Goal: Task Accomplishment & Management: Manage account settings

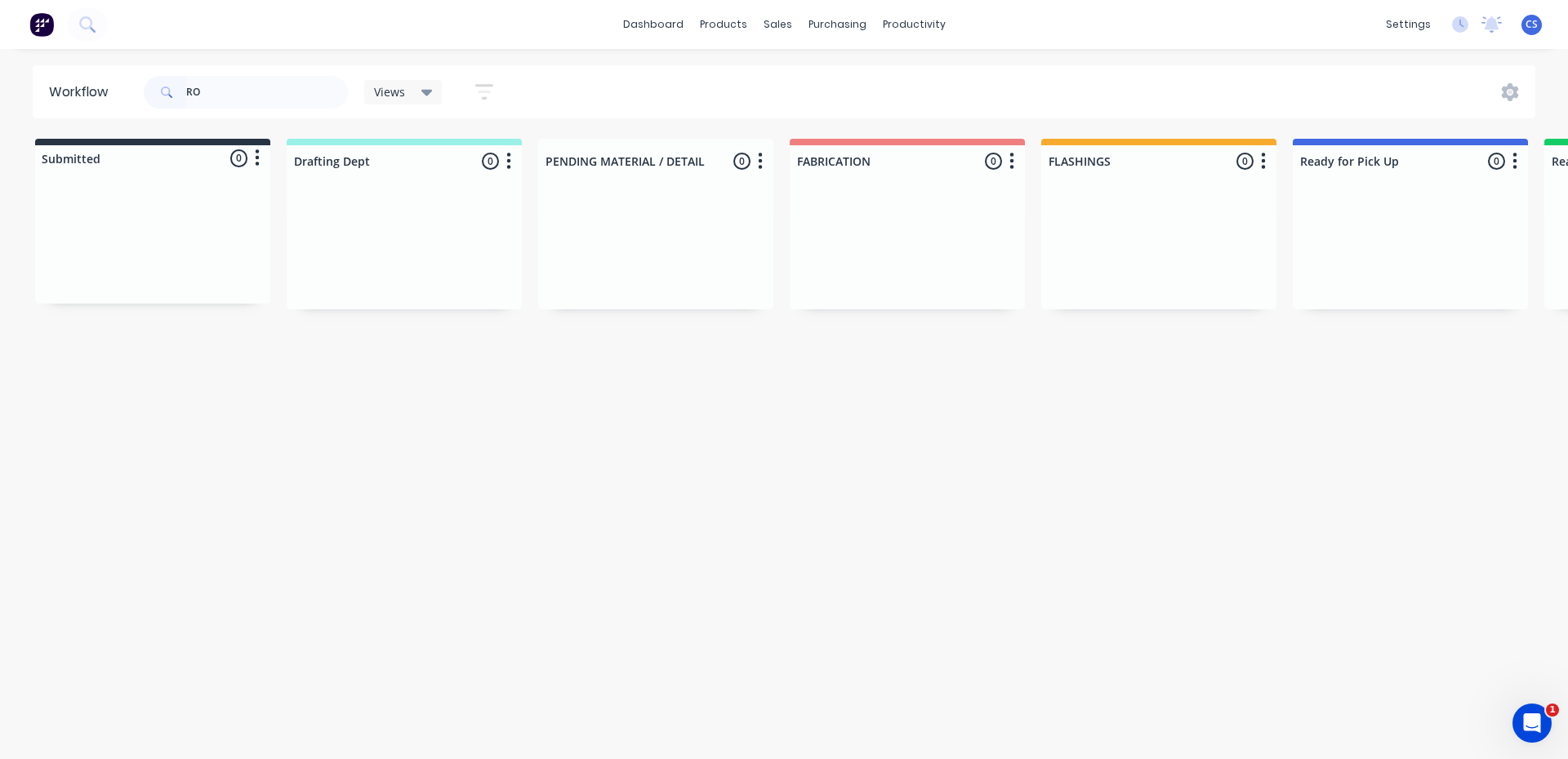
type input "R"
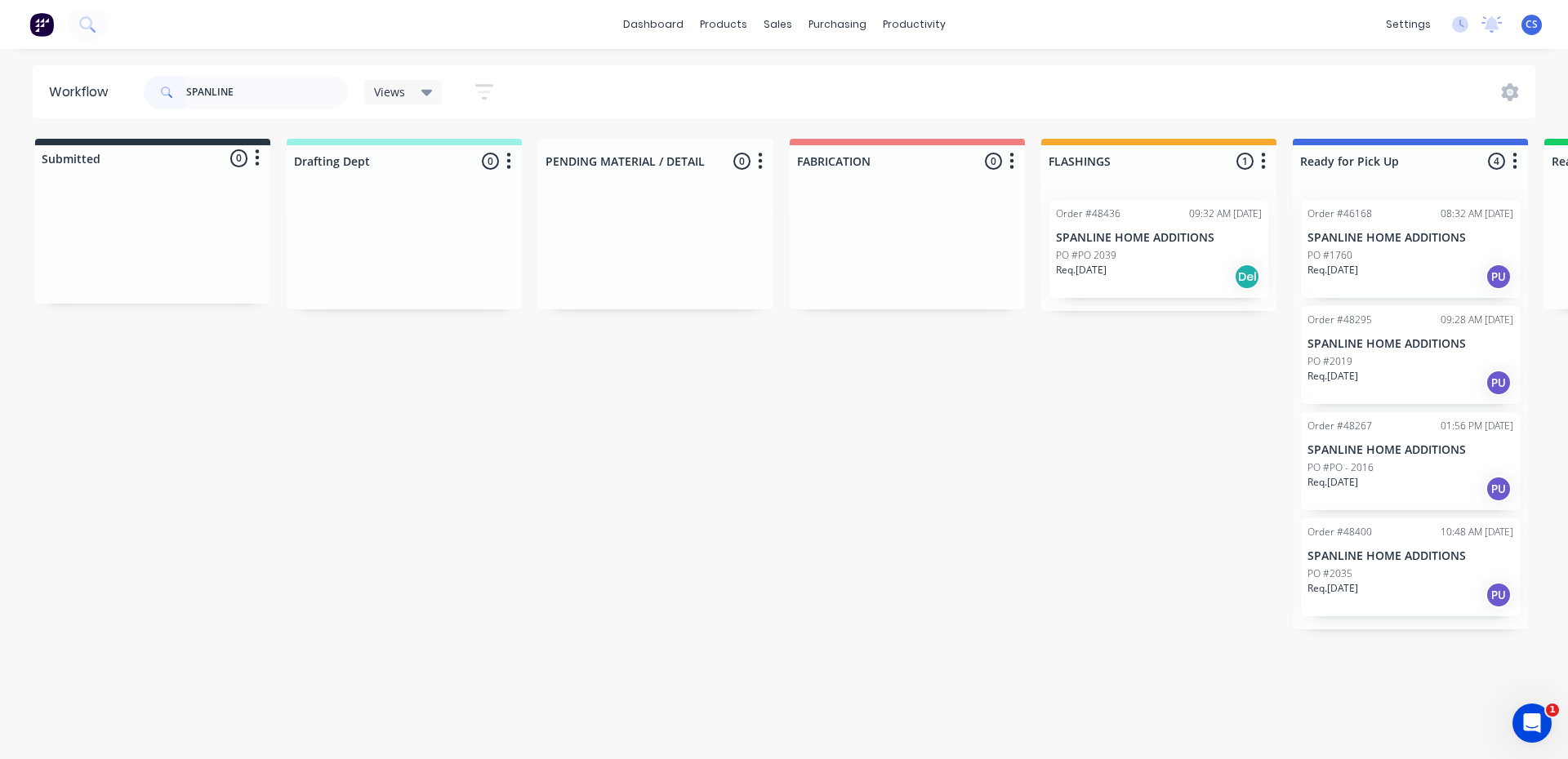
type input "SPANLINE"
click at [1395, 577] on div "PO #2035" at bounding box center [1410, 574] width 205 height 15
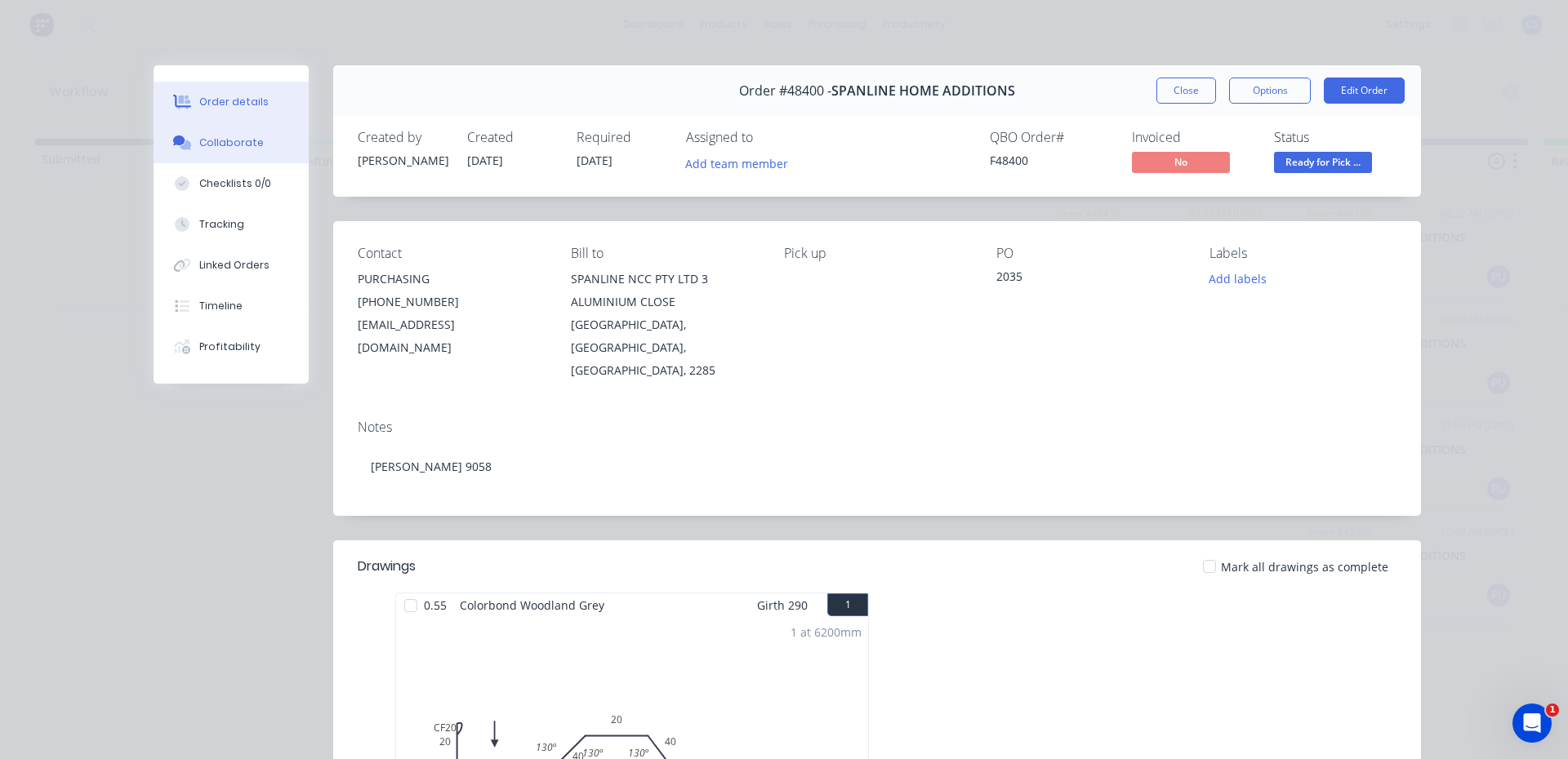
click at [213, 141] on div "Collaborate" at bounding box center [231, 143] width 64 height 15
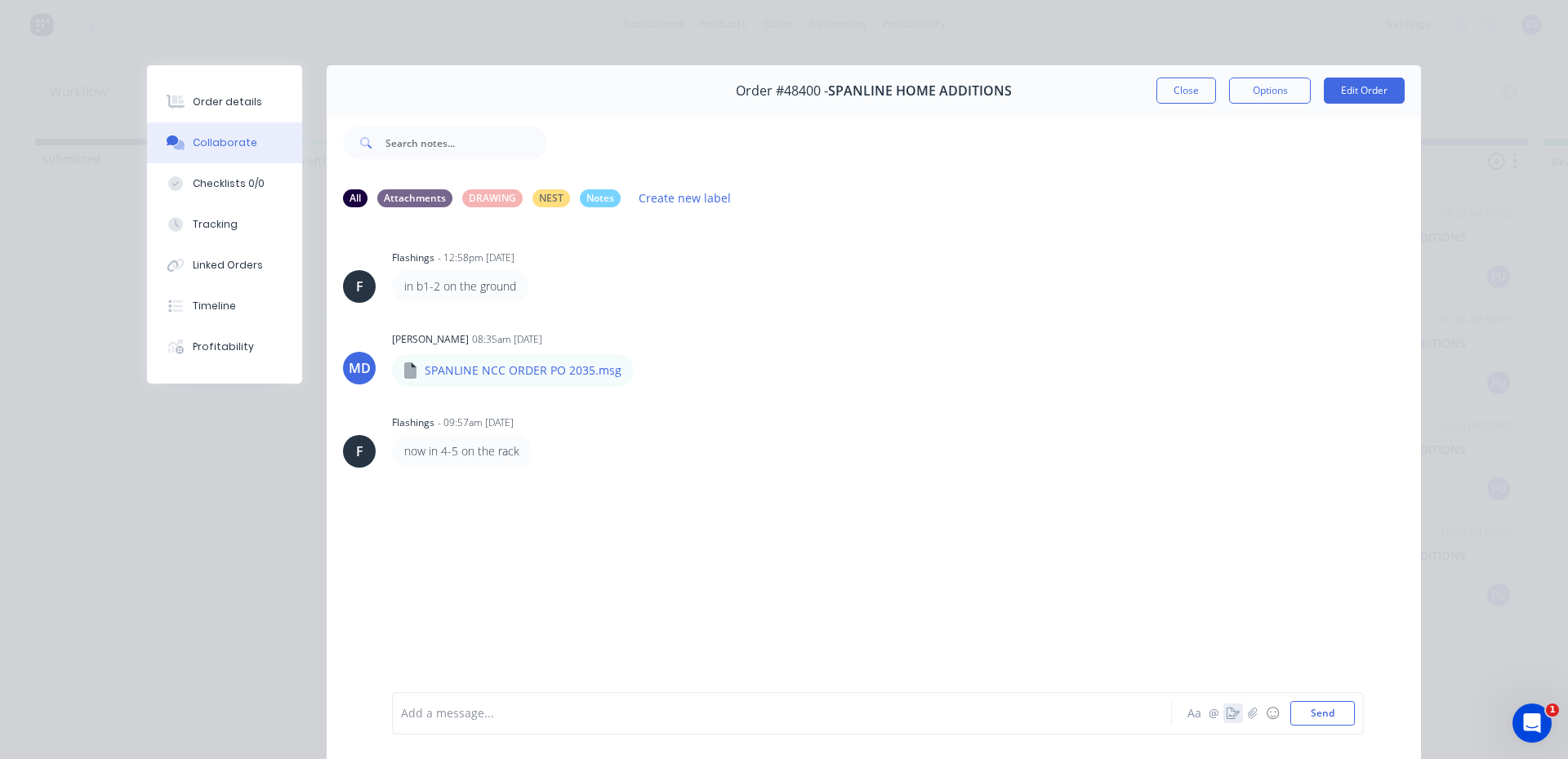
click at [1227, 718] on icon "button" at bounding box center [1234, 714] width 13 height 12
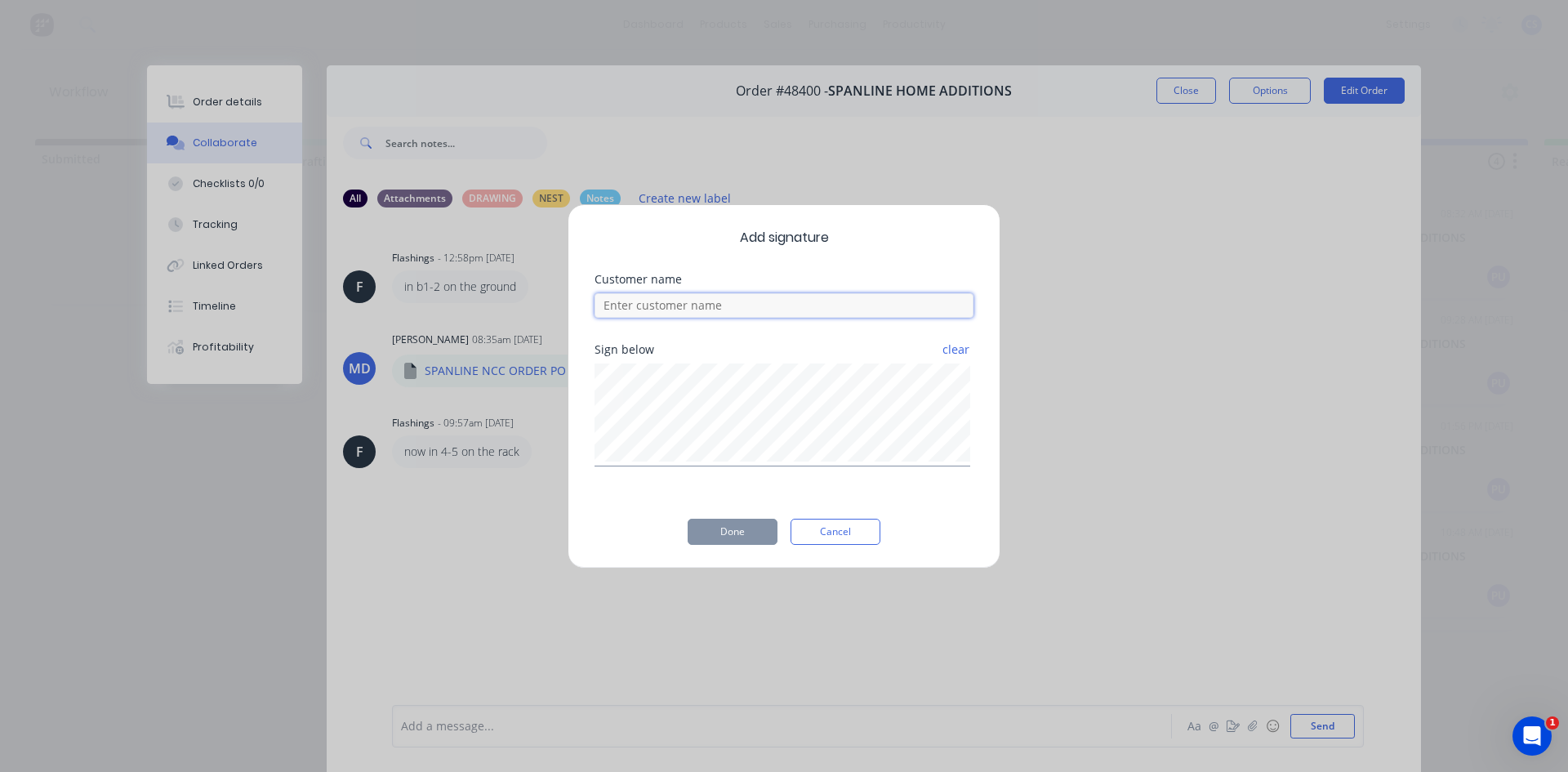
click at [645, 304] on input at bounding box center [783, 305] width 379 height 25
type input "[PERSON_NAME]"
click at [745, 523] on button "Done" at bounding box center [732, 532] width 90 height 26
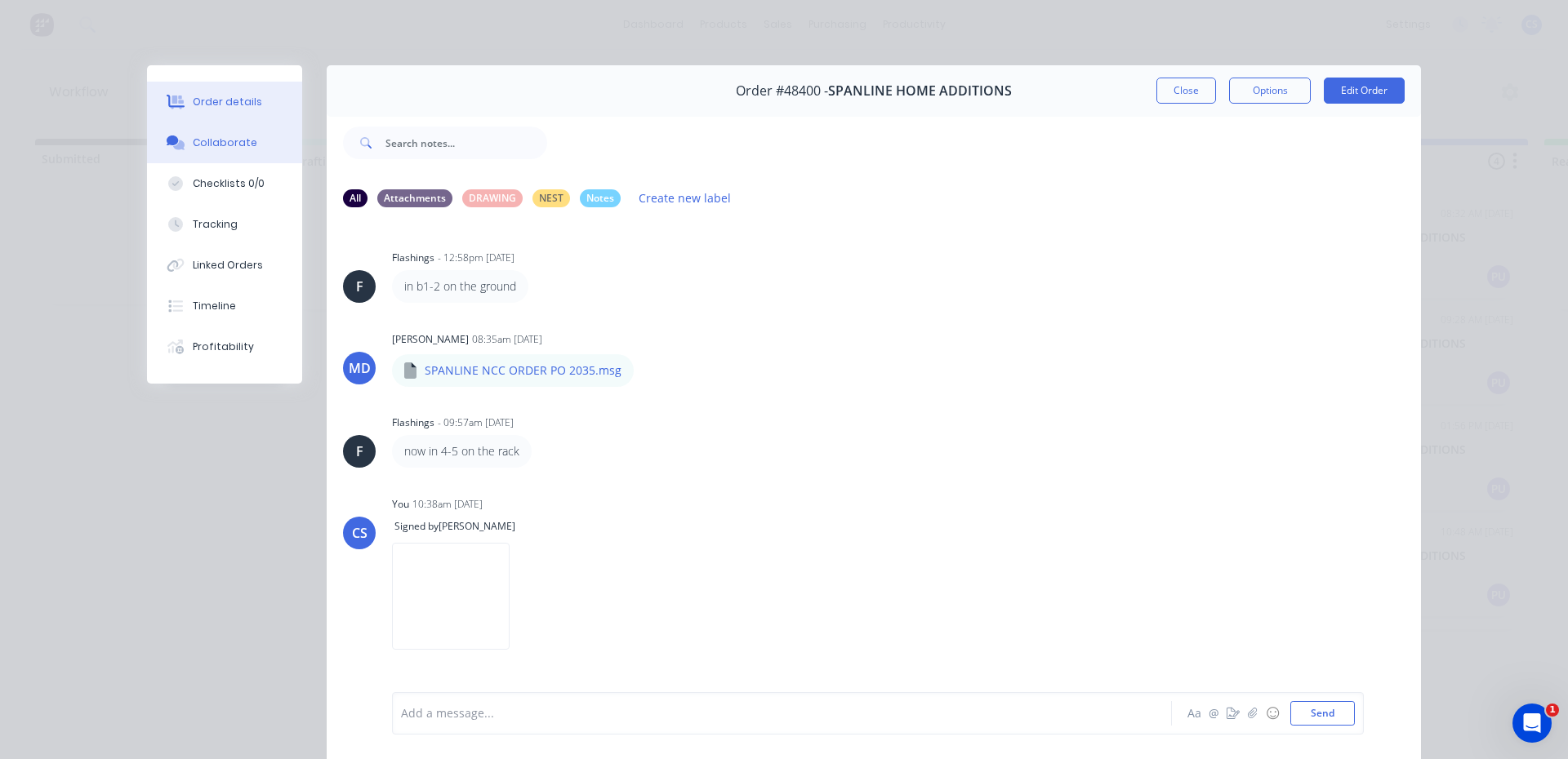
click at [250, 99] on button "Order details" at bounding box center [224, 101] width 155 height 40
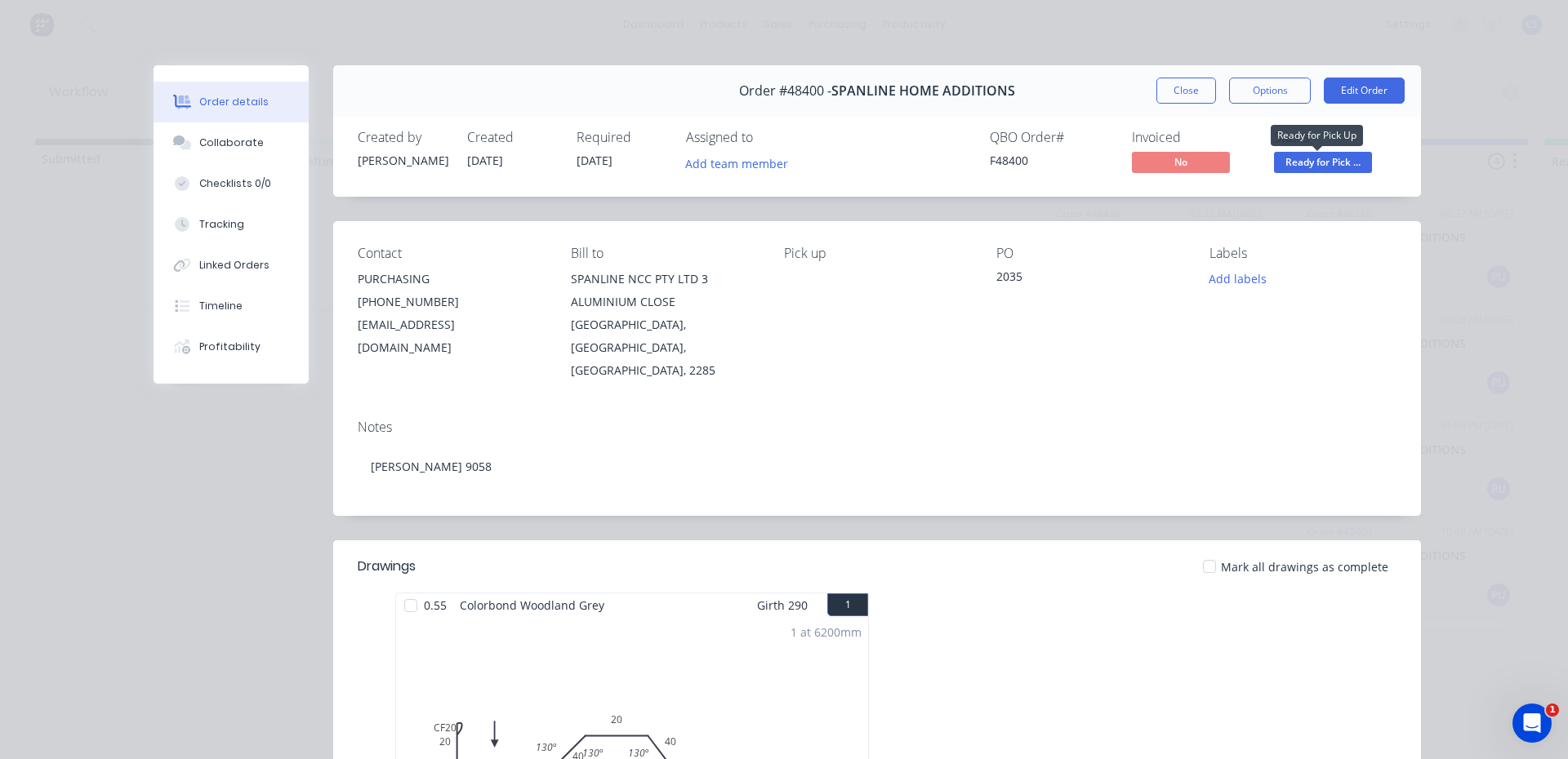
click at [1278, 163] on span "Ready for Pick ..." at bounding box center [1323, 162] width 98 height 21
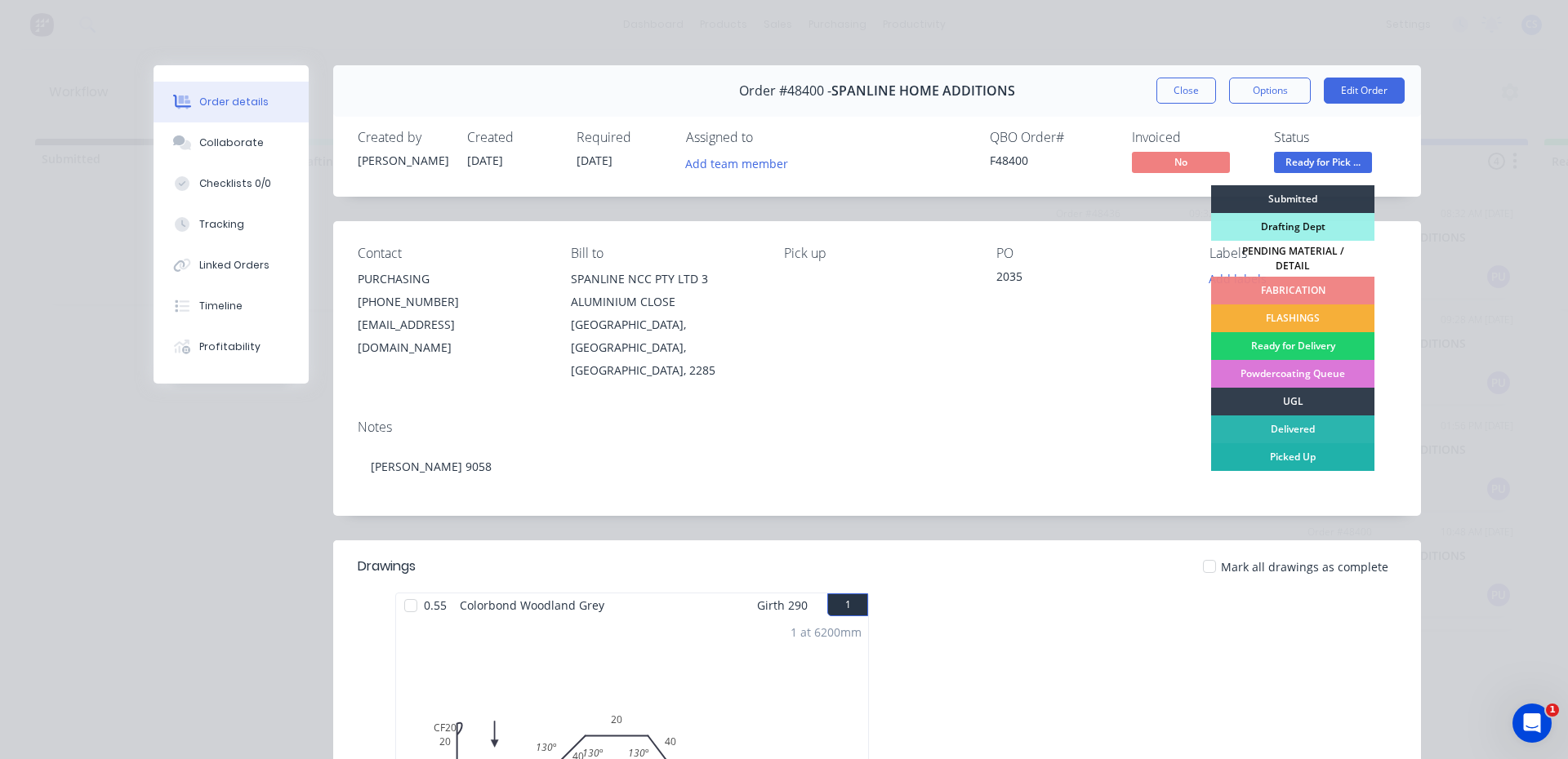
click at [1272, 443] on div "Picked Up" at bounding box center [1293, 457] width 163 height 28
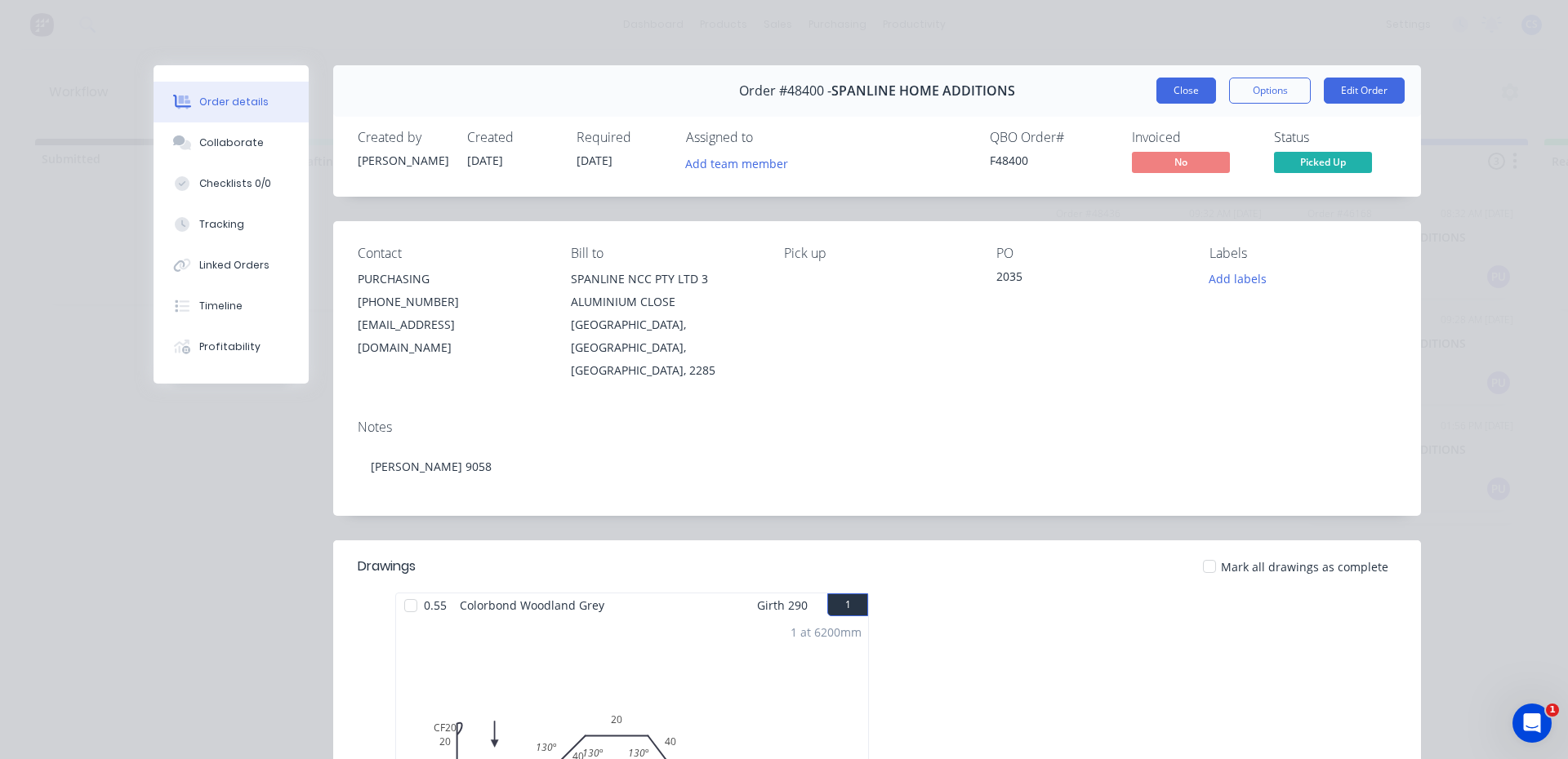
click at [1174, 92] on button "Close" at bounding box center [1186, 91] width 59 height 26
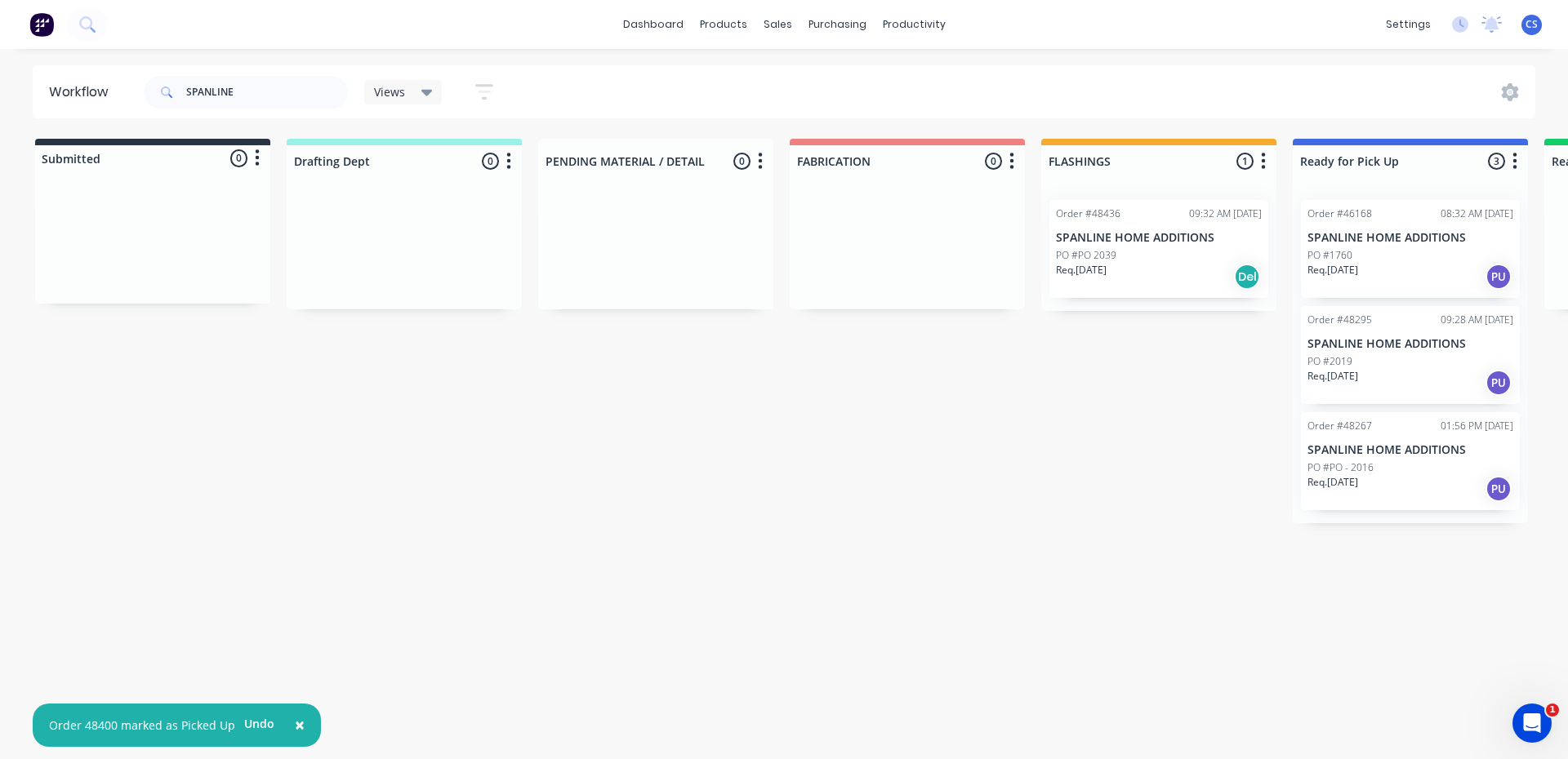
click at [1347, 467] on p "PO #PO - 2016" at bounding box center [1341, 468] width 66 height 15
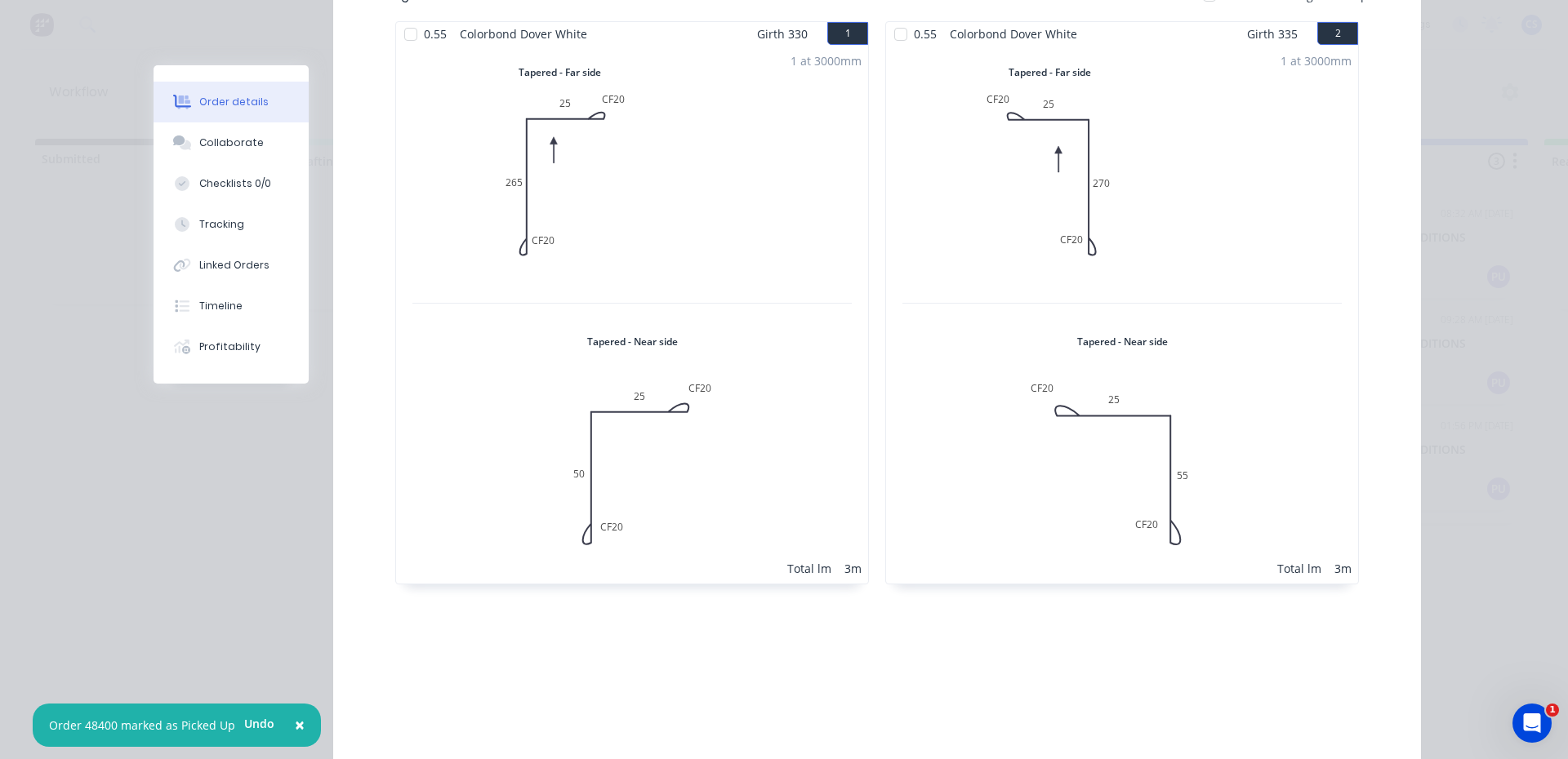
scroll to position [163, 0]
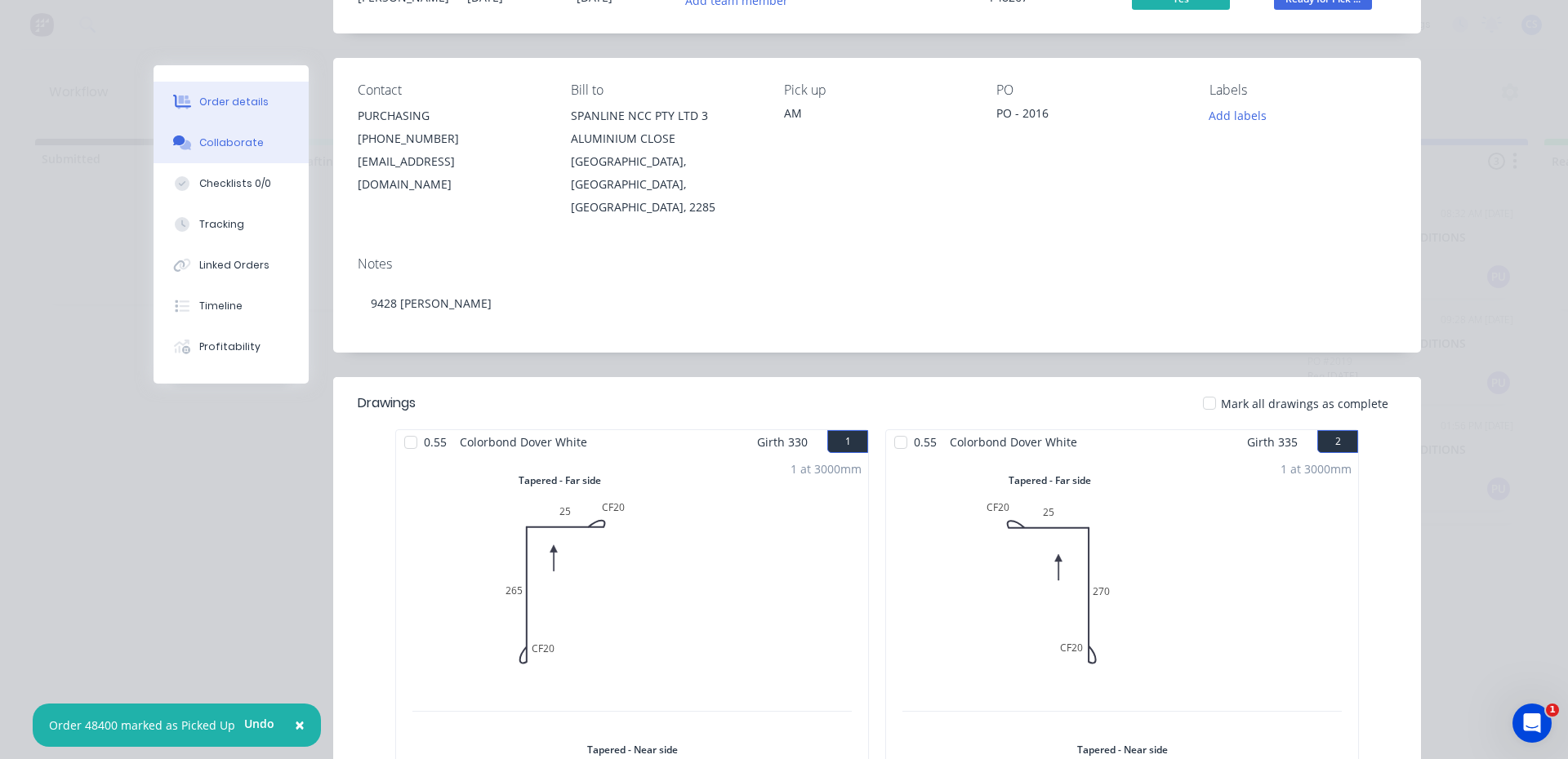
click at [239, 144] on div "Collaborate" at bounding box center [231, 143] width 64 height 15
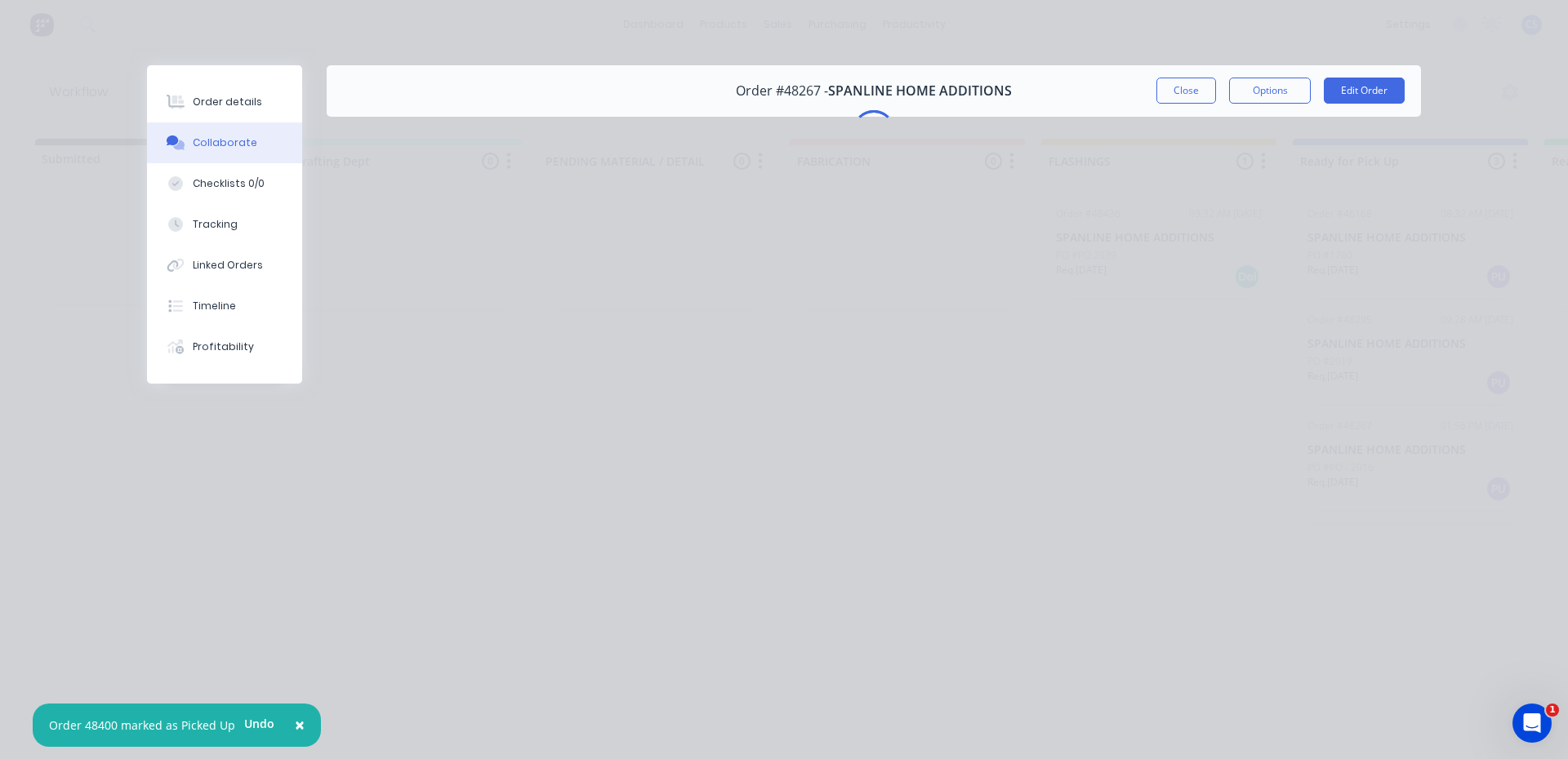
scroll to position [0, 0]
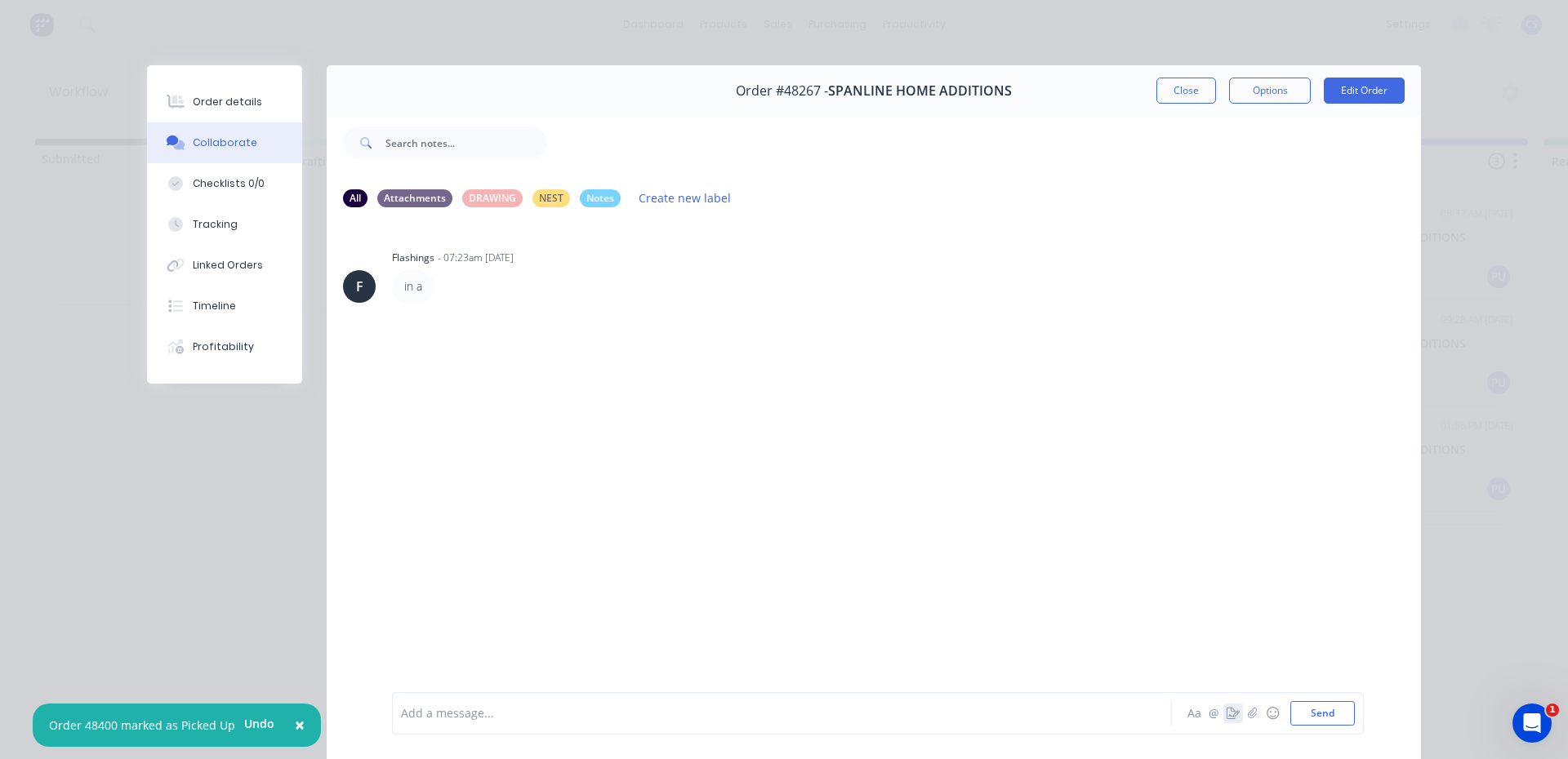
click at [1227, 719] on icon "button" at bounding box center [1234, 714] width 13 height 12
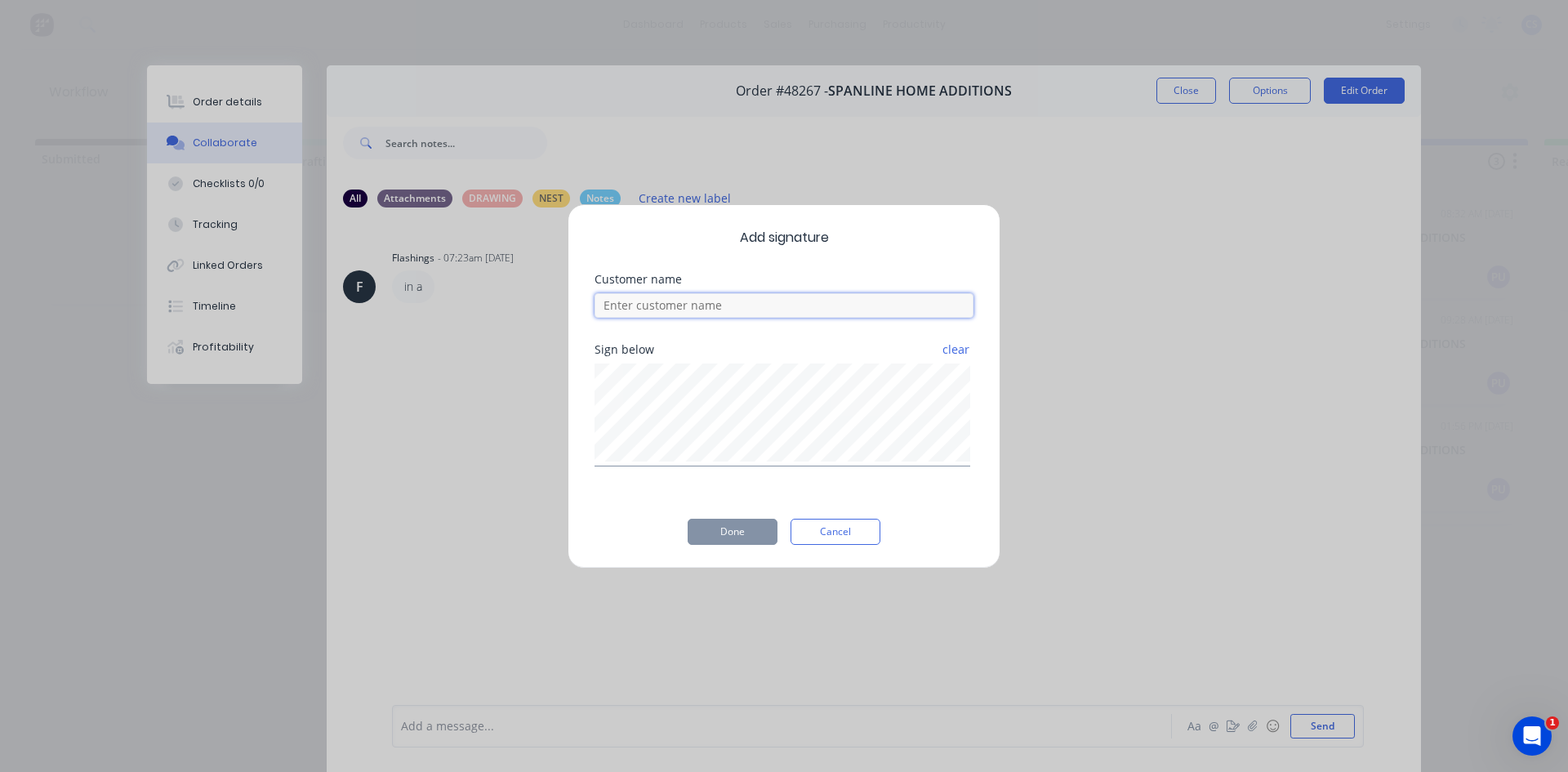
click at [631, 305] on input at bounding box center [783, 305] width 379 height 25
type input "[PERSON_NAME]"
click at [732, 535] on button "Done" at bounding box center [732, 532] width 90 height 26
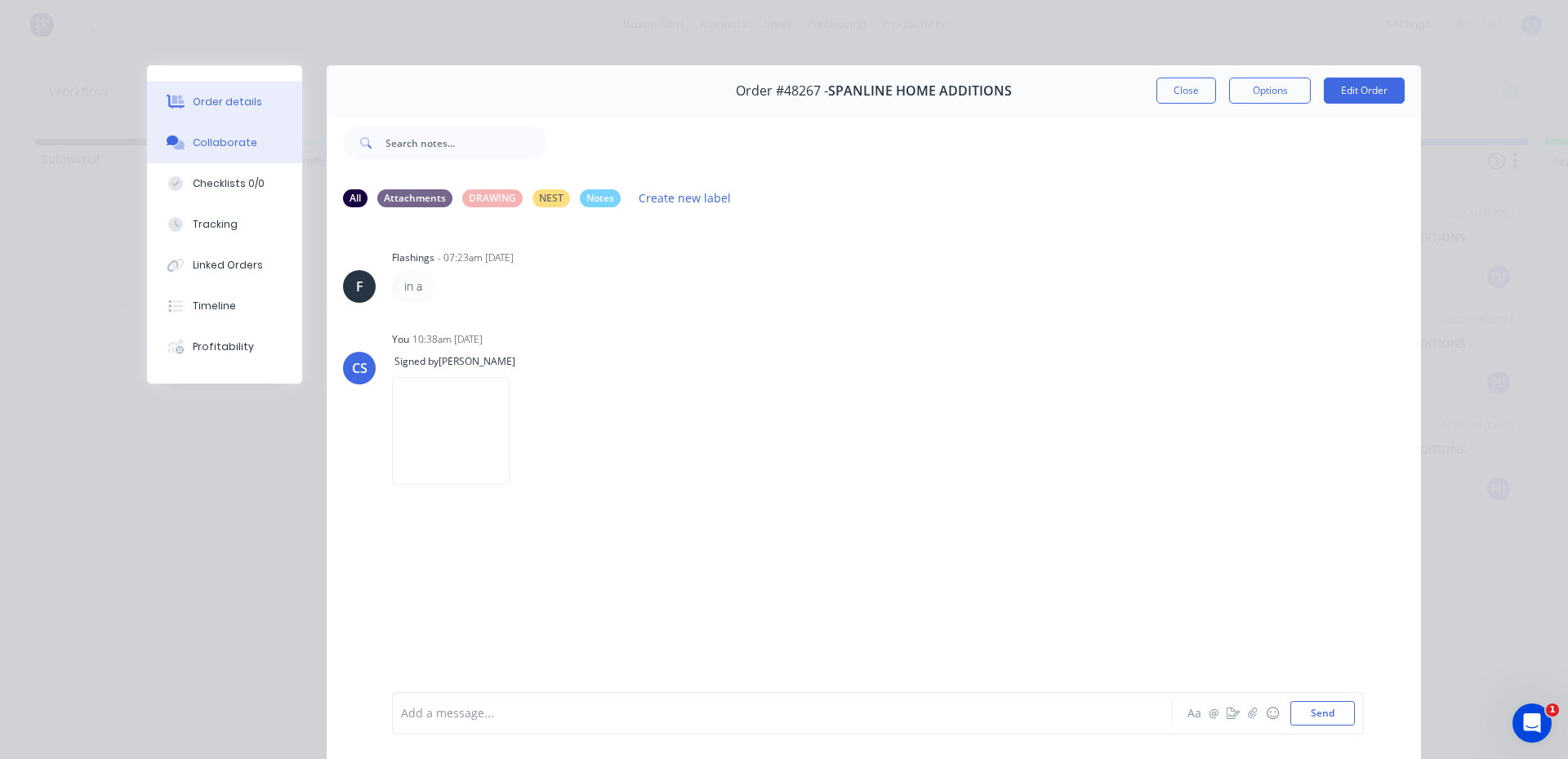
drag, startPoint x: 229, startPoint y: 107, endPoint x: 563, endPoint y: 73, distance: 335.7
click at [237, 108] on div "Order details" at bounding box center [228, 102] width 69 height 15
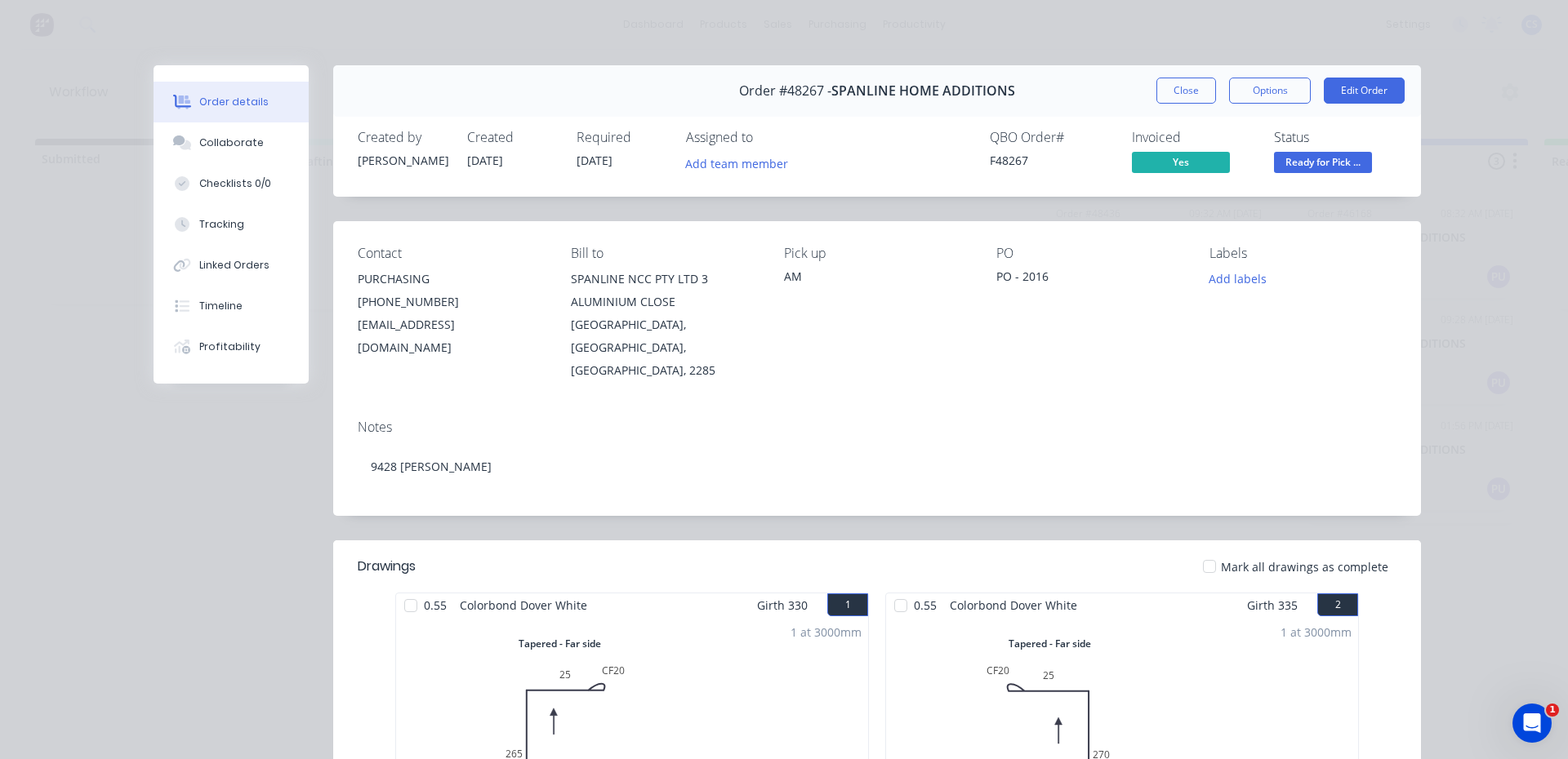
click at [1349, 158] on span "Ready for Pick ..." at bounding box center [1323, 162] width 98 height 21
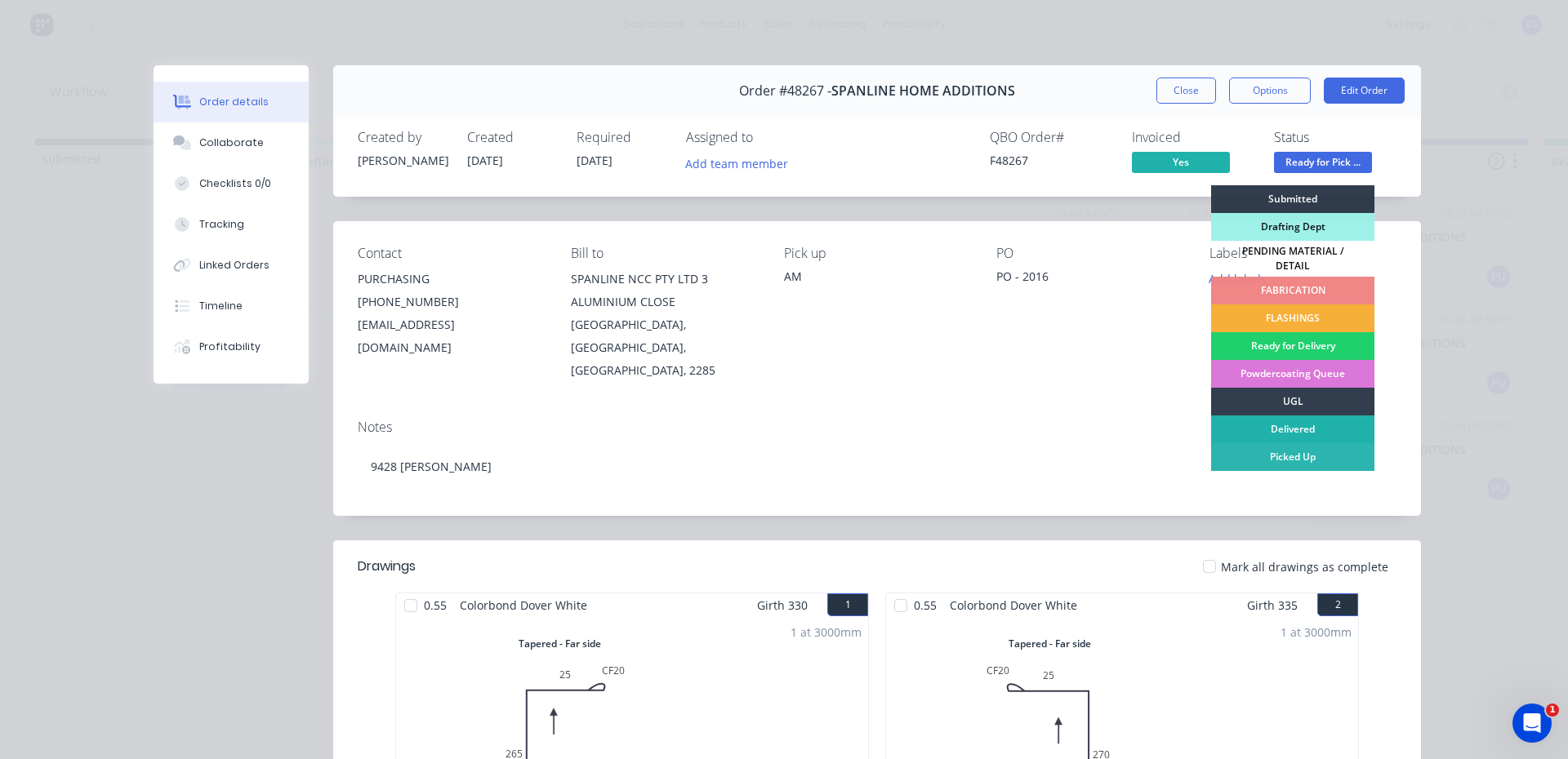
click at [1335, 432] on div "Delivered" at bounding box center [1293, 430] width 163 height 28
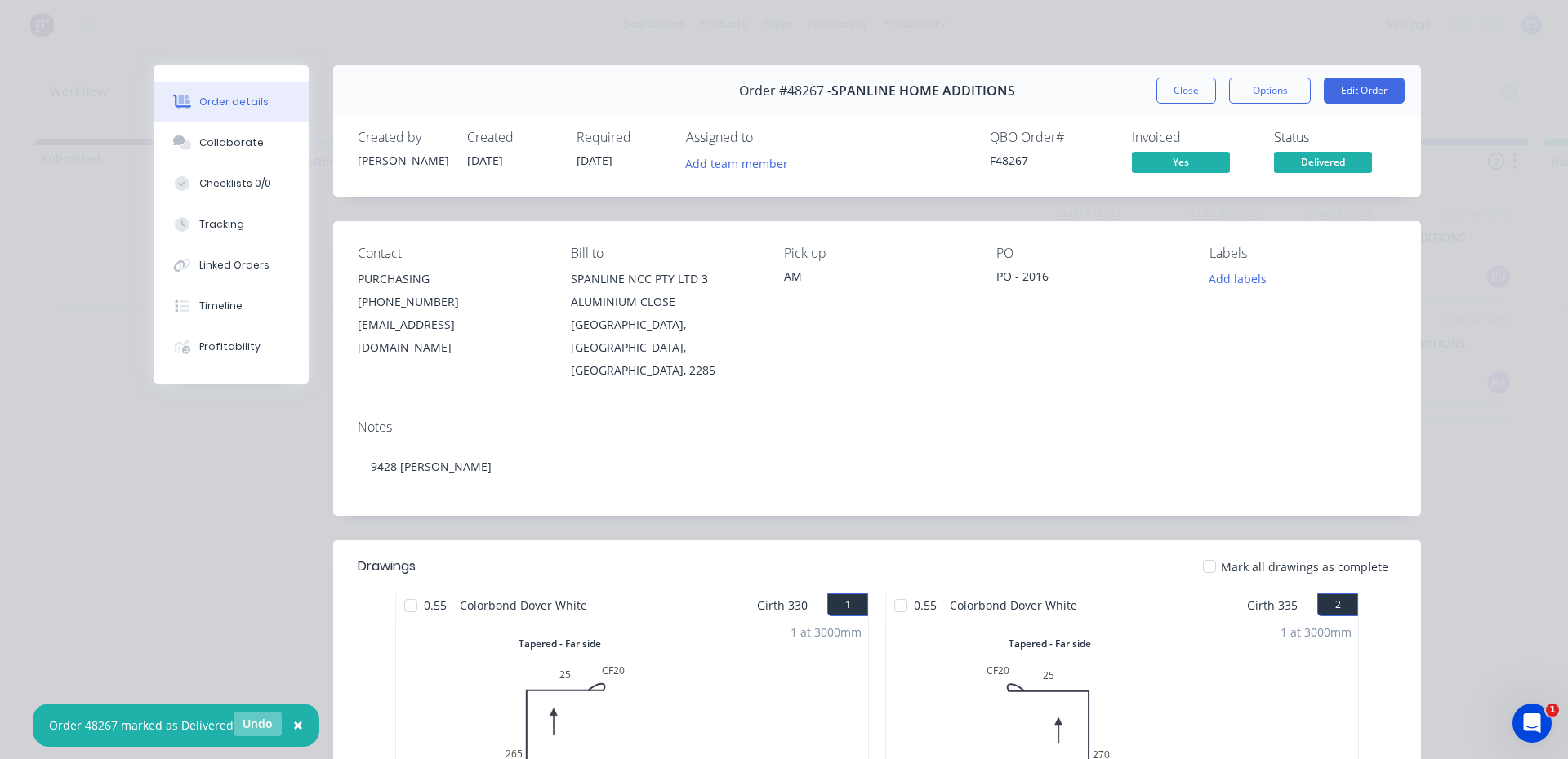
click at [261, 718] on button "Undo" at bounding box center [257, 724] width 48 height 25
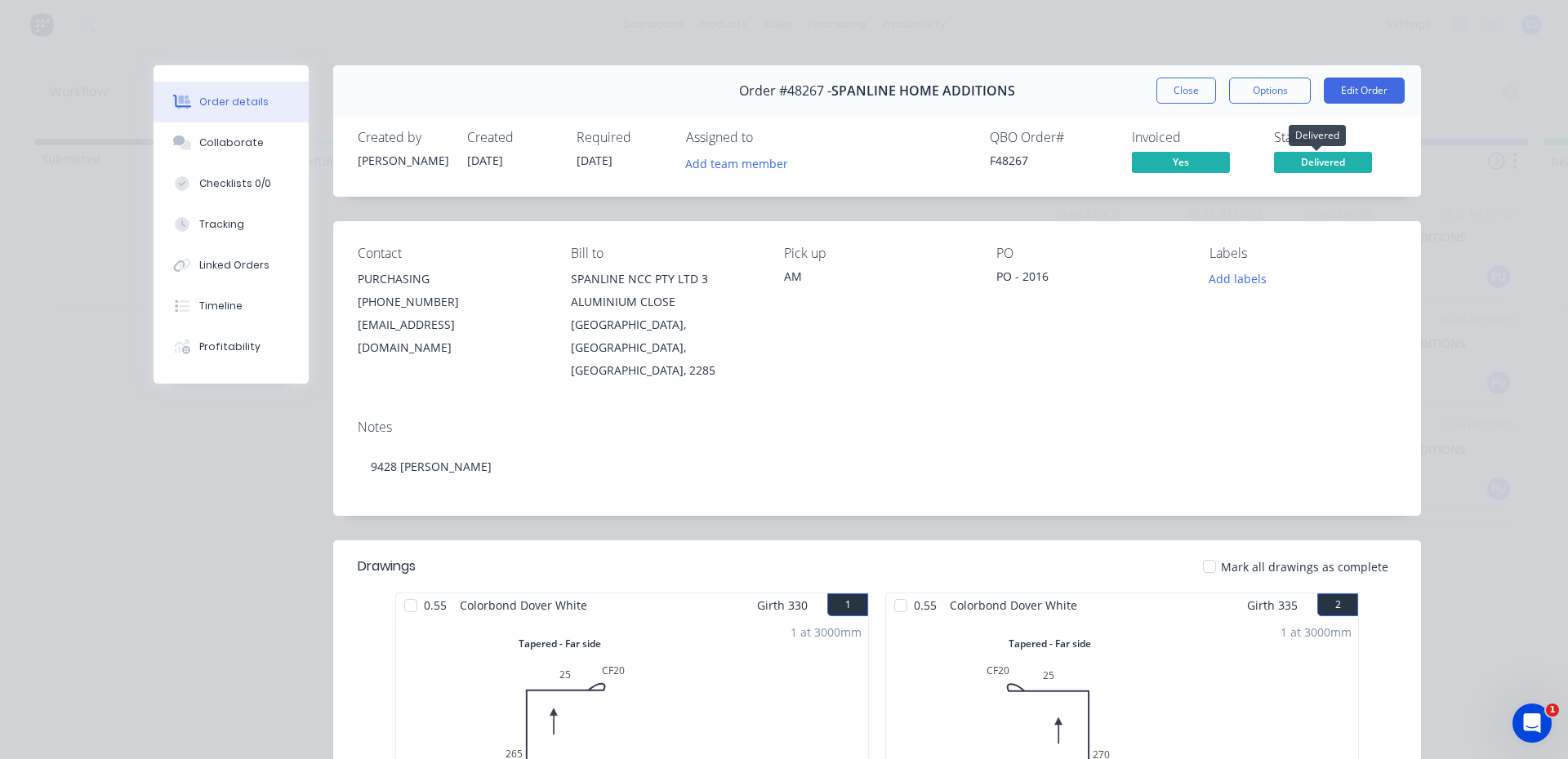
click at [1309, 158] on span "Delivered" at bounding box center [1323, 162] width 98 height 21
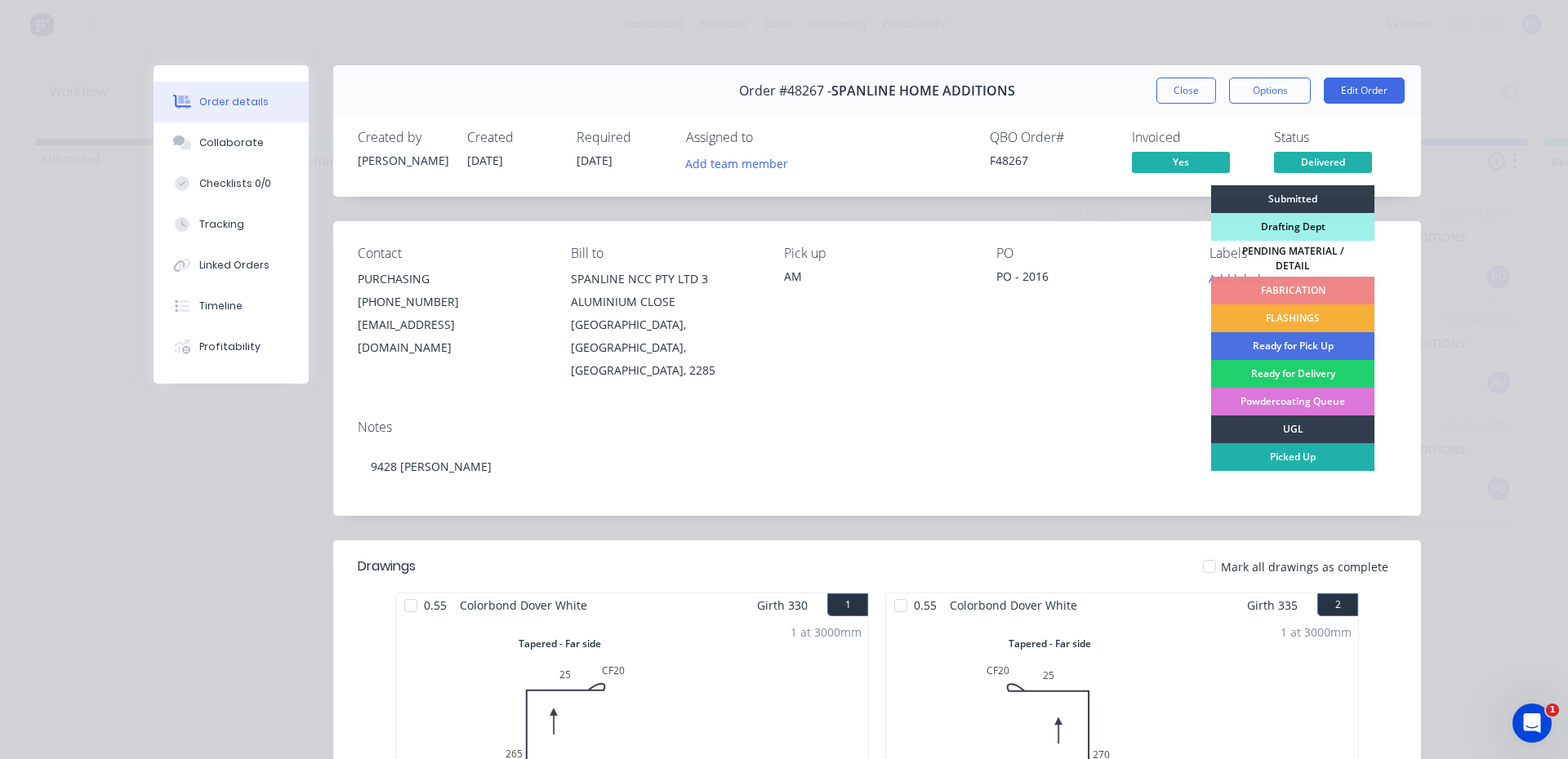
click at [1279, 456] on div "Picked Up" at bounding box center [1293, 457] width 163 height 28
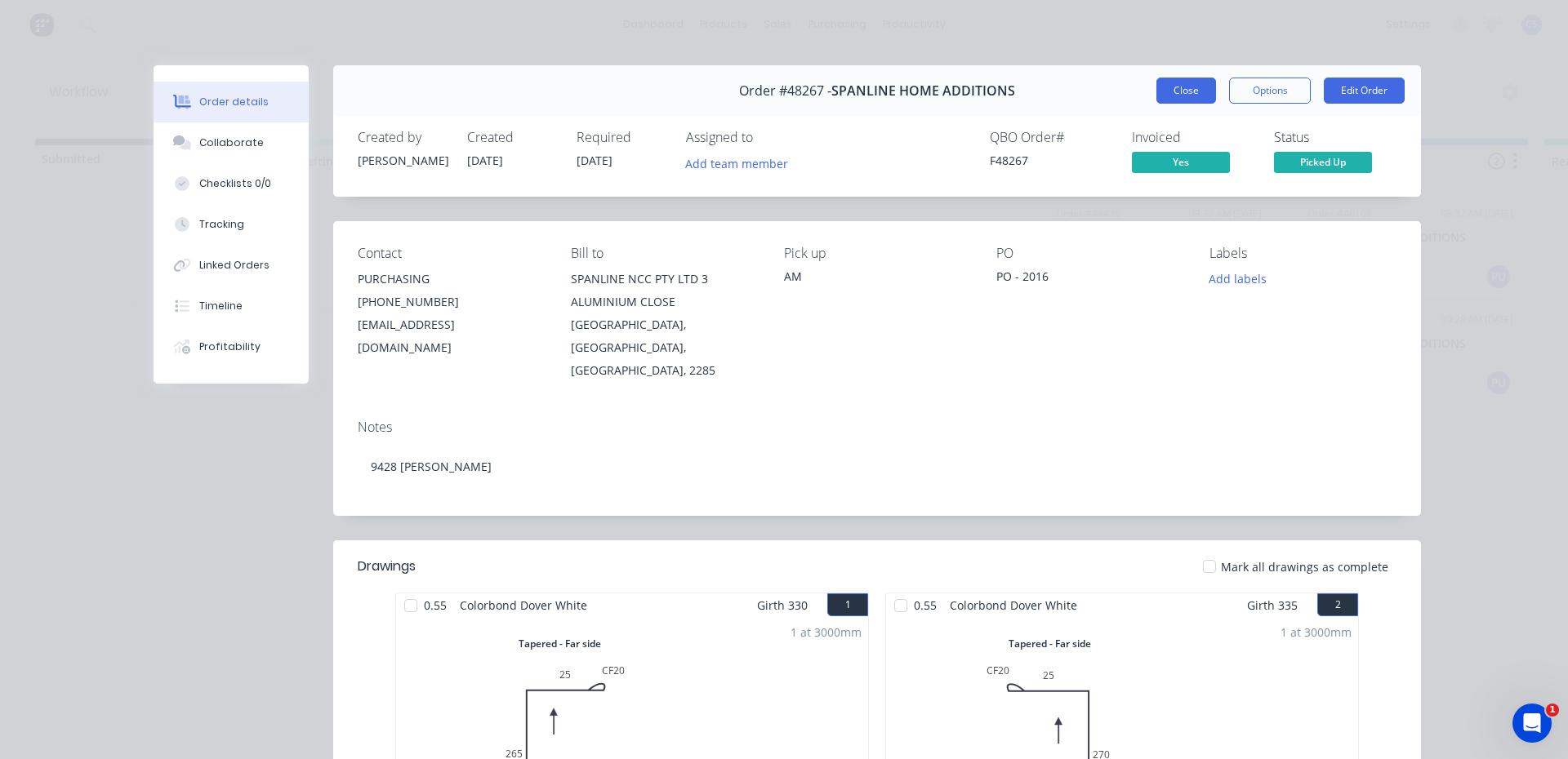
click at [1201, 84] on button "Close" at bounding box center [1186, 91] width 59 height 26
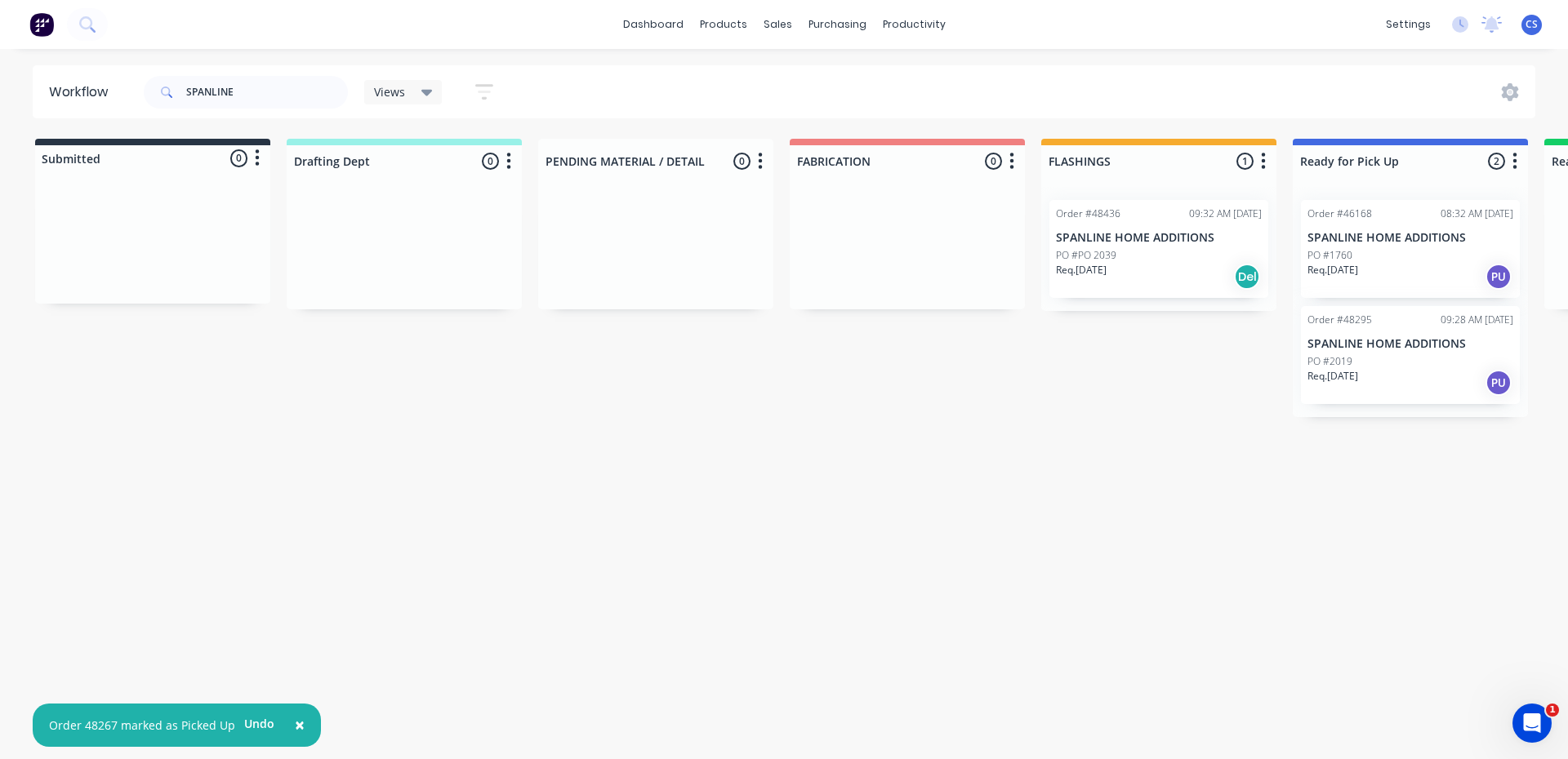
click at [1346, 364] on p "PO #2019" at bounding box center [1330, 362] width 45 height 15
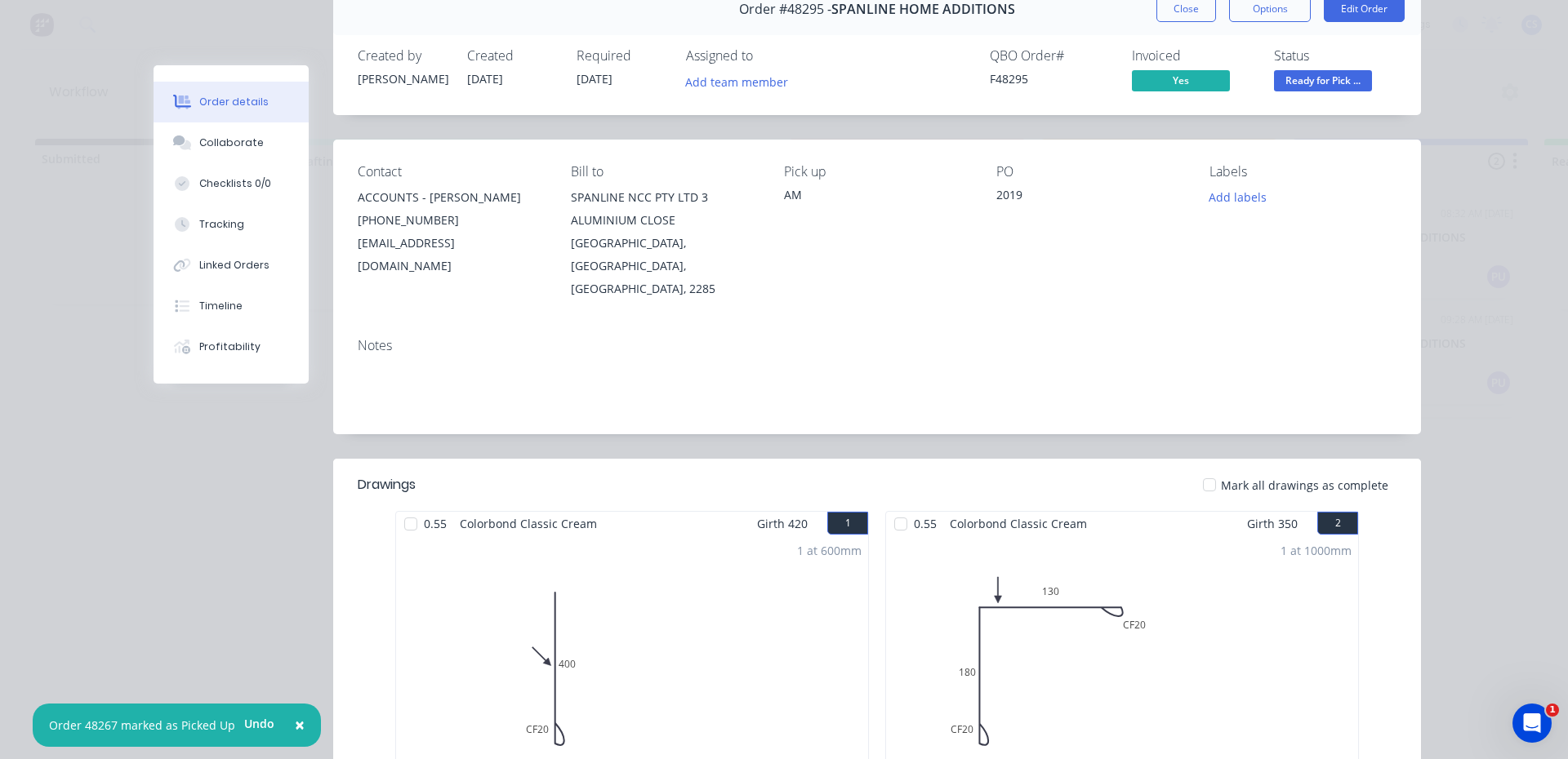
scroll to position [490, 0]
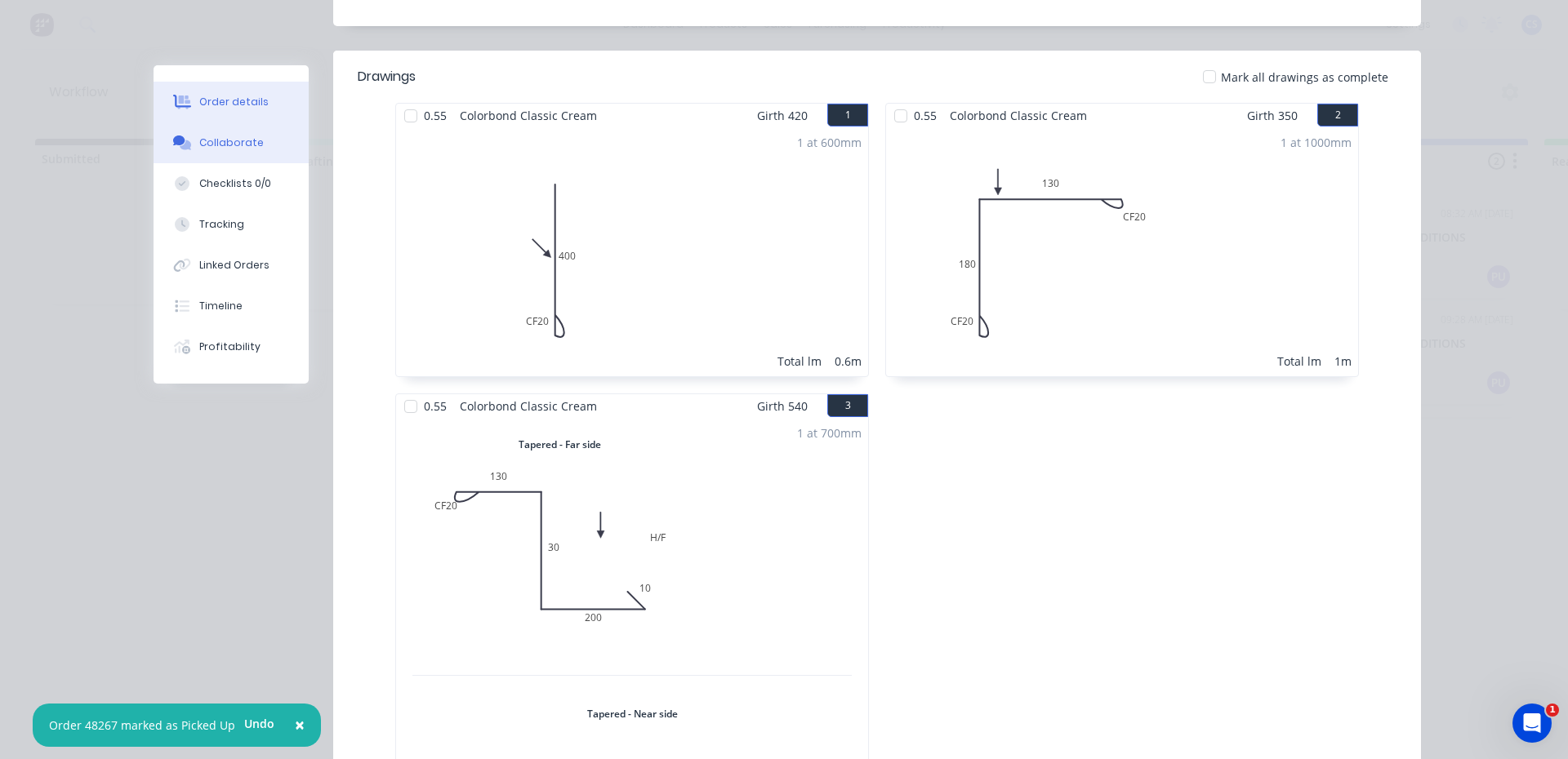
click at [233, 146] on div "Collaborate" at bounding box center [231, 143] width 64 height 15
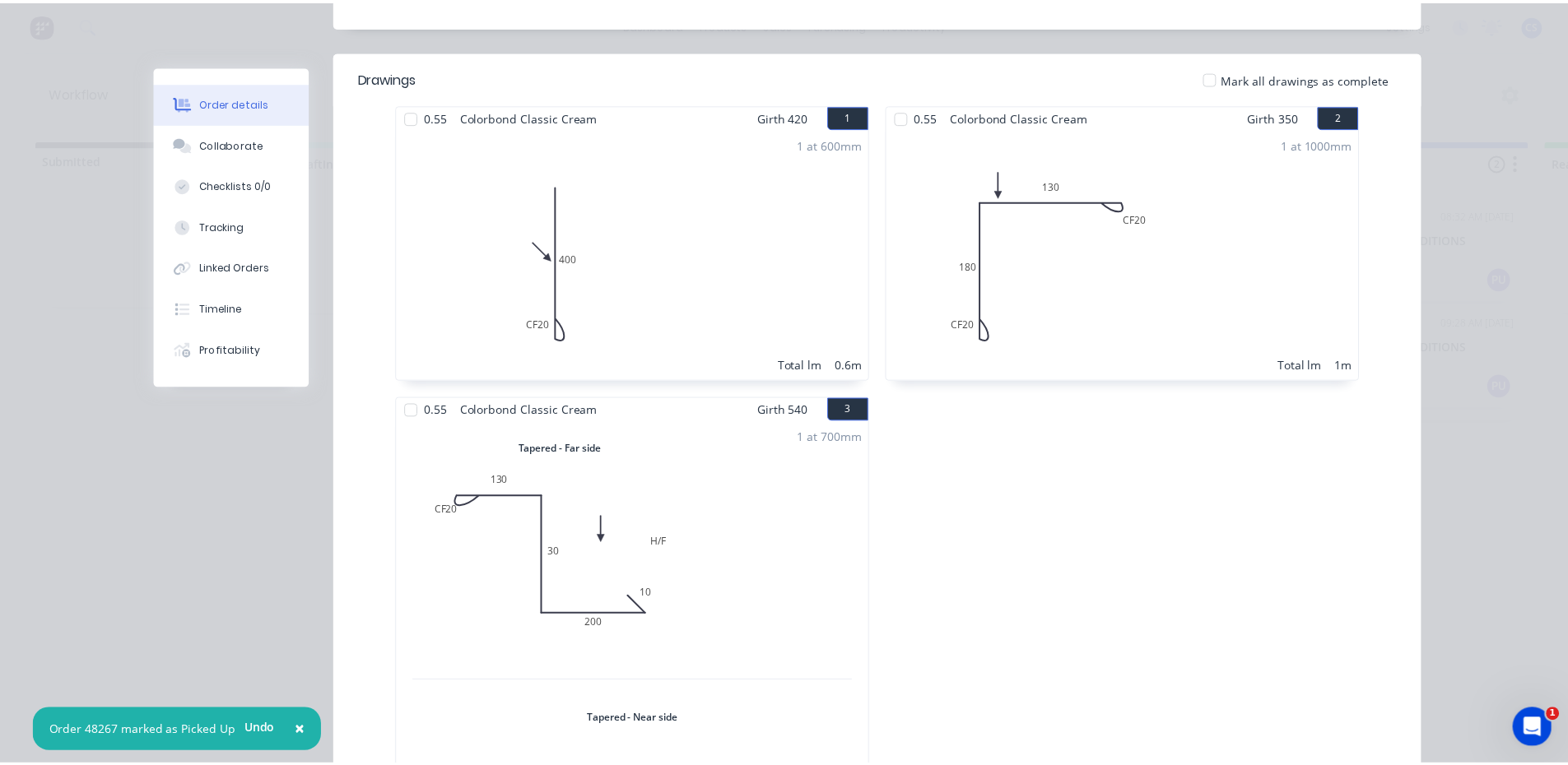
scroll to position [0, 0]
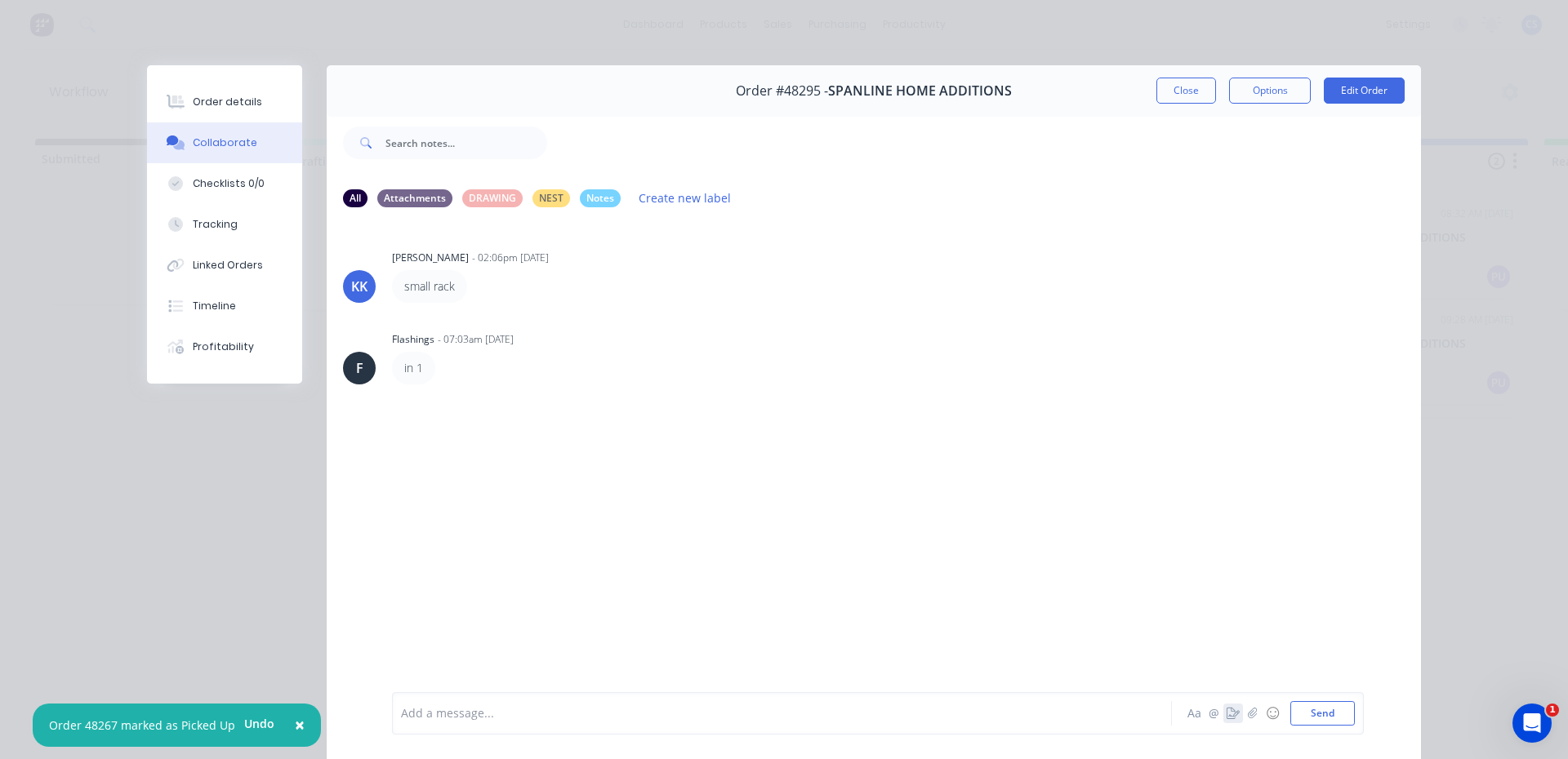
click at [1230, 711] on icon "button" at bounding box center [1234, 714] width 13 height 12
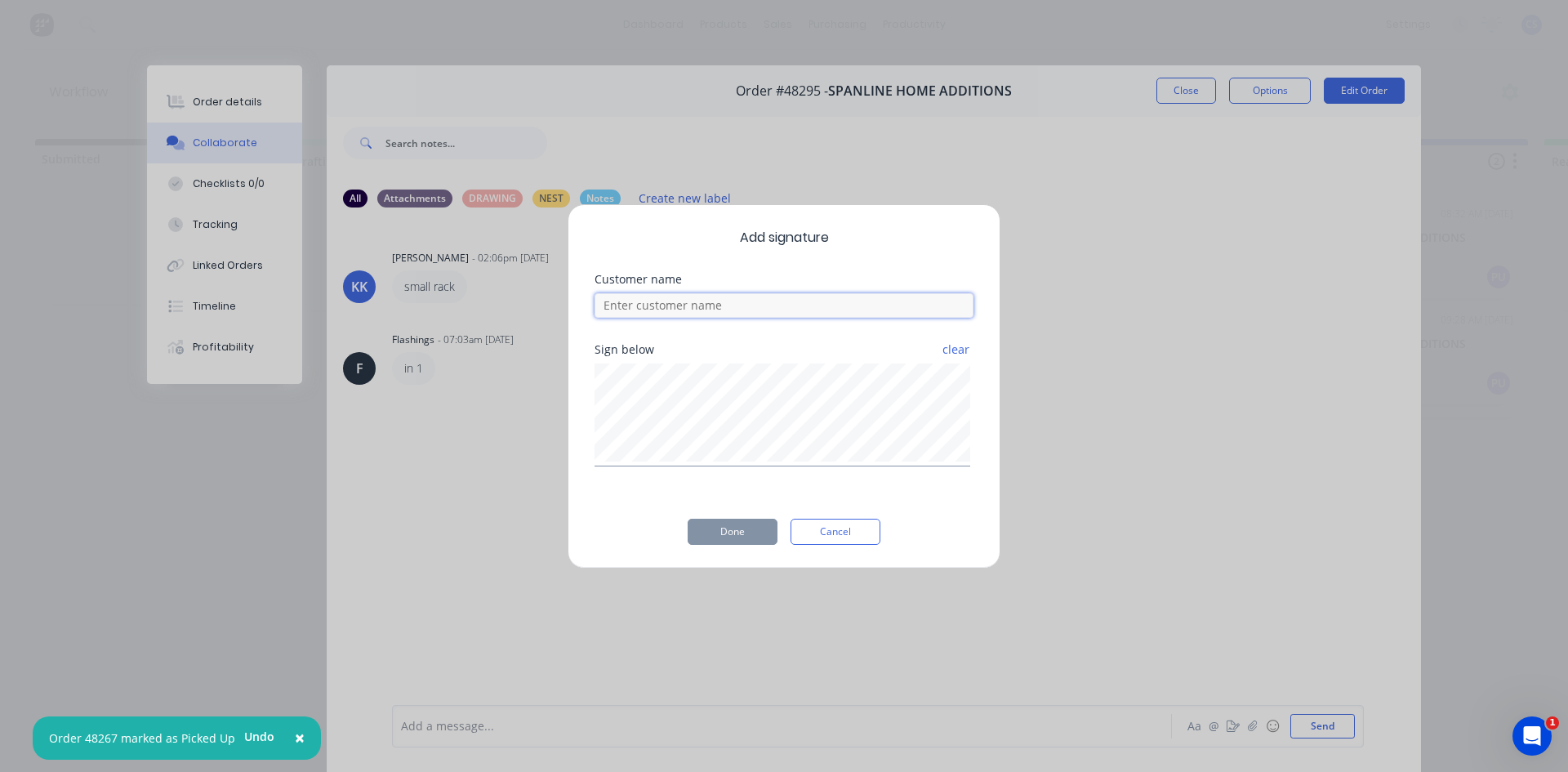
click at [706, 308] on input at bounding box center [783, 305] width 379 height 25
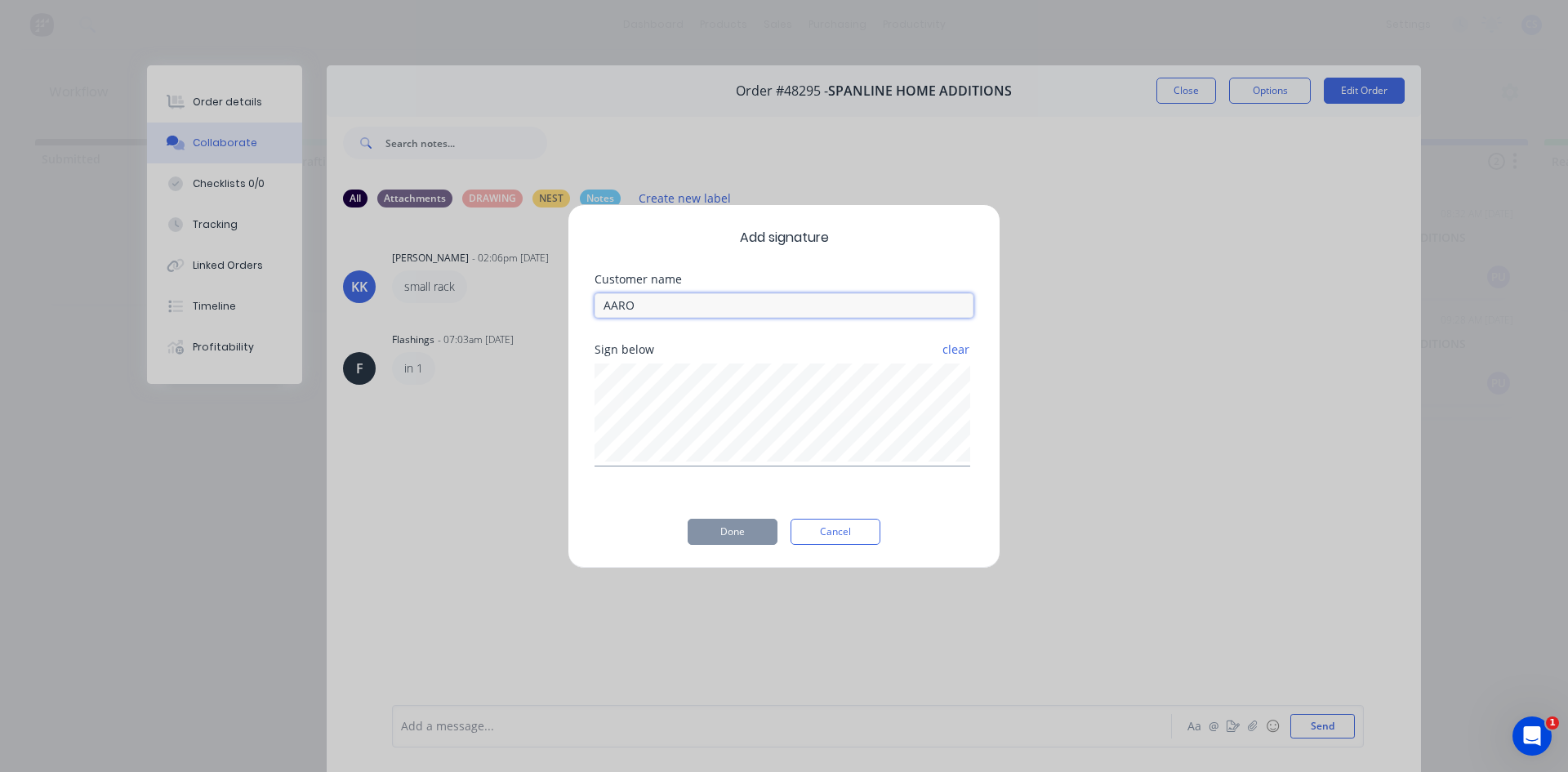
type input "[PERSON_NAME]"
click at [754, 528] on button "Done" at bounding box center [732, 532] width 90 height 26
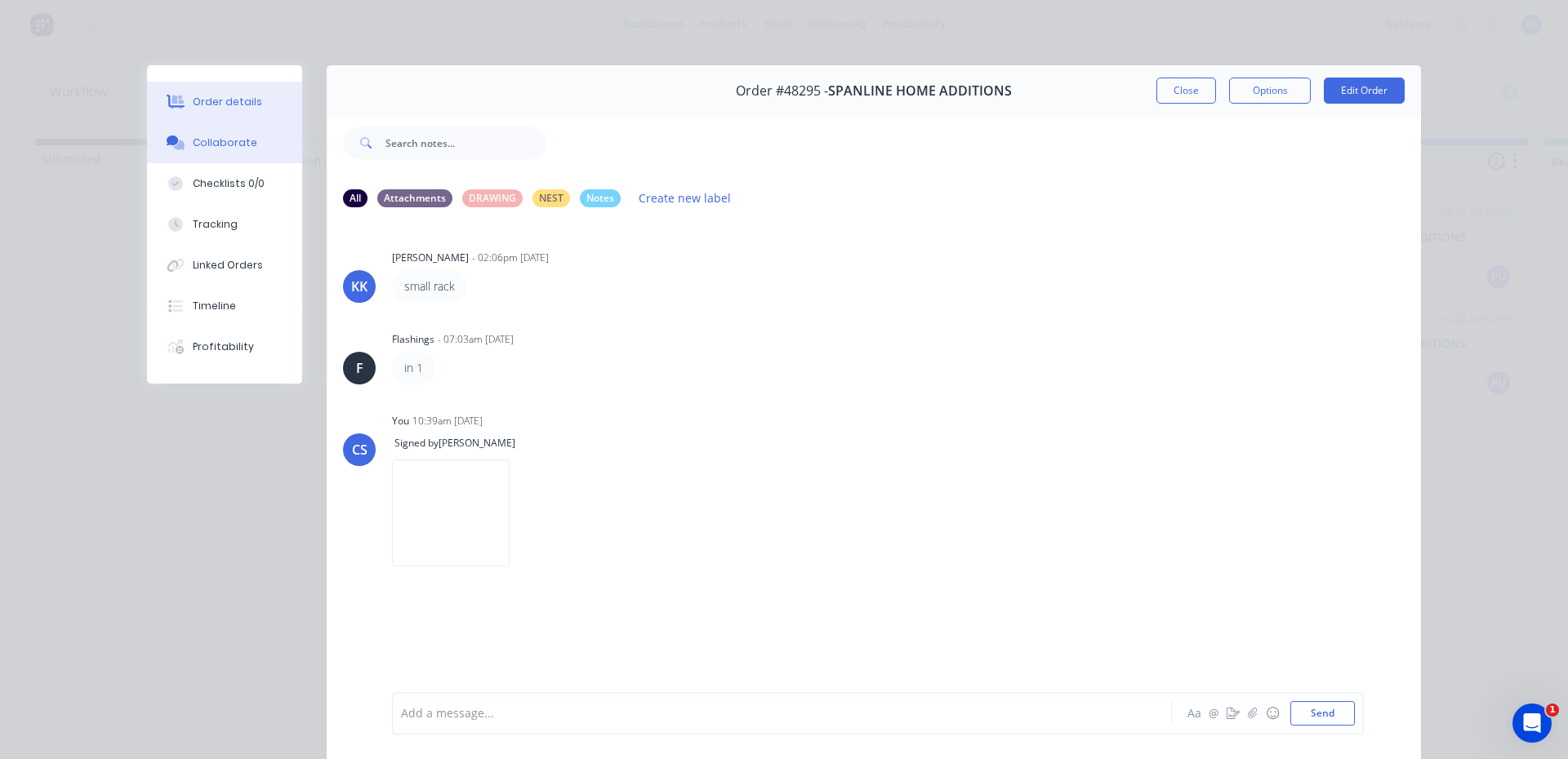
click at [215, 105] on div "Order details" at bounding box center [228, 102] width 69 height 15
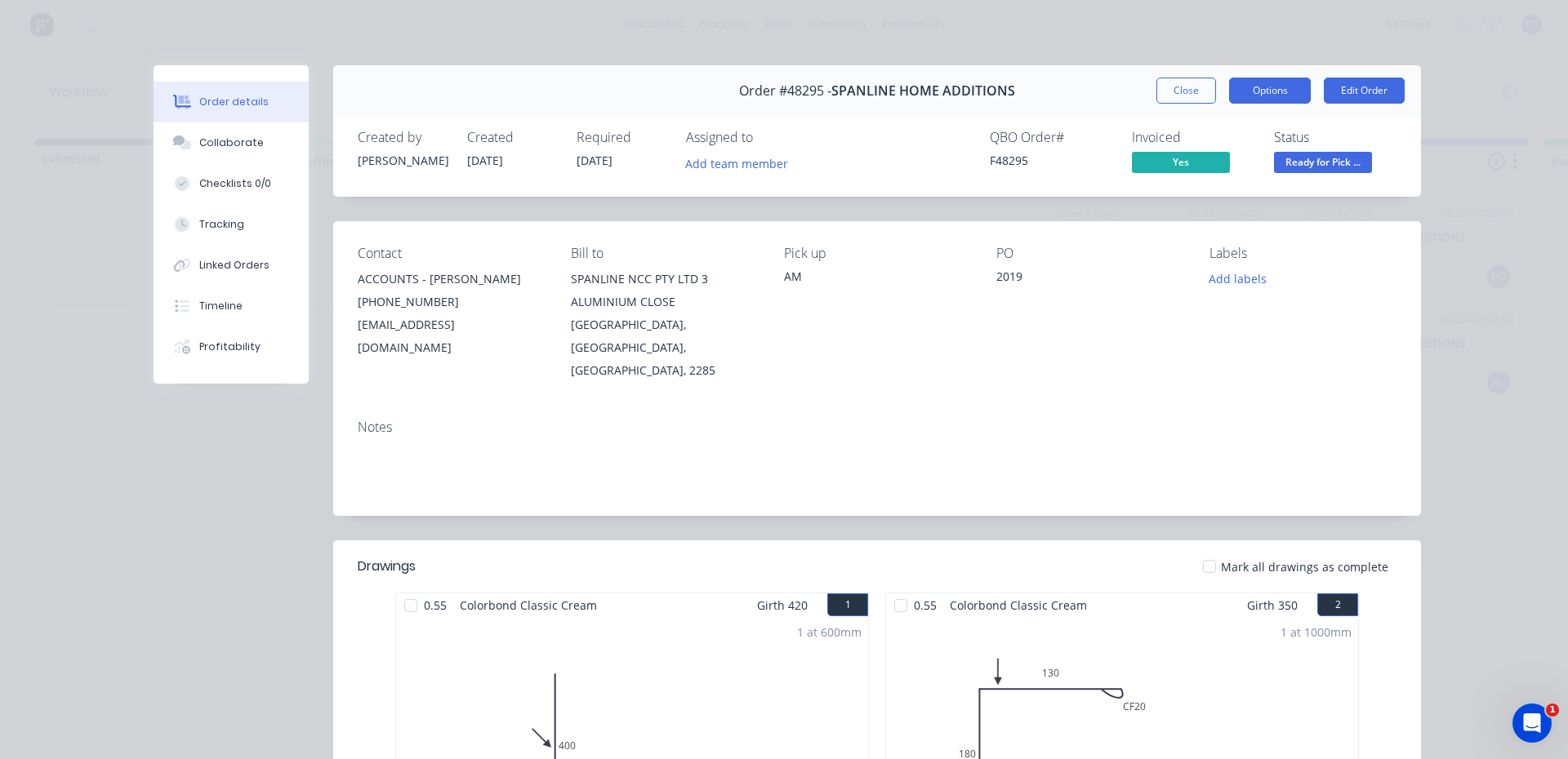
click at [1280, 99] on button "Options" at bounding box center [1269, 91] width 82 height 26
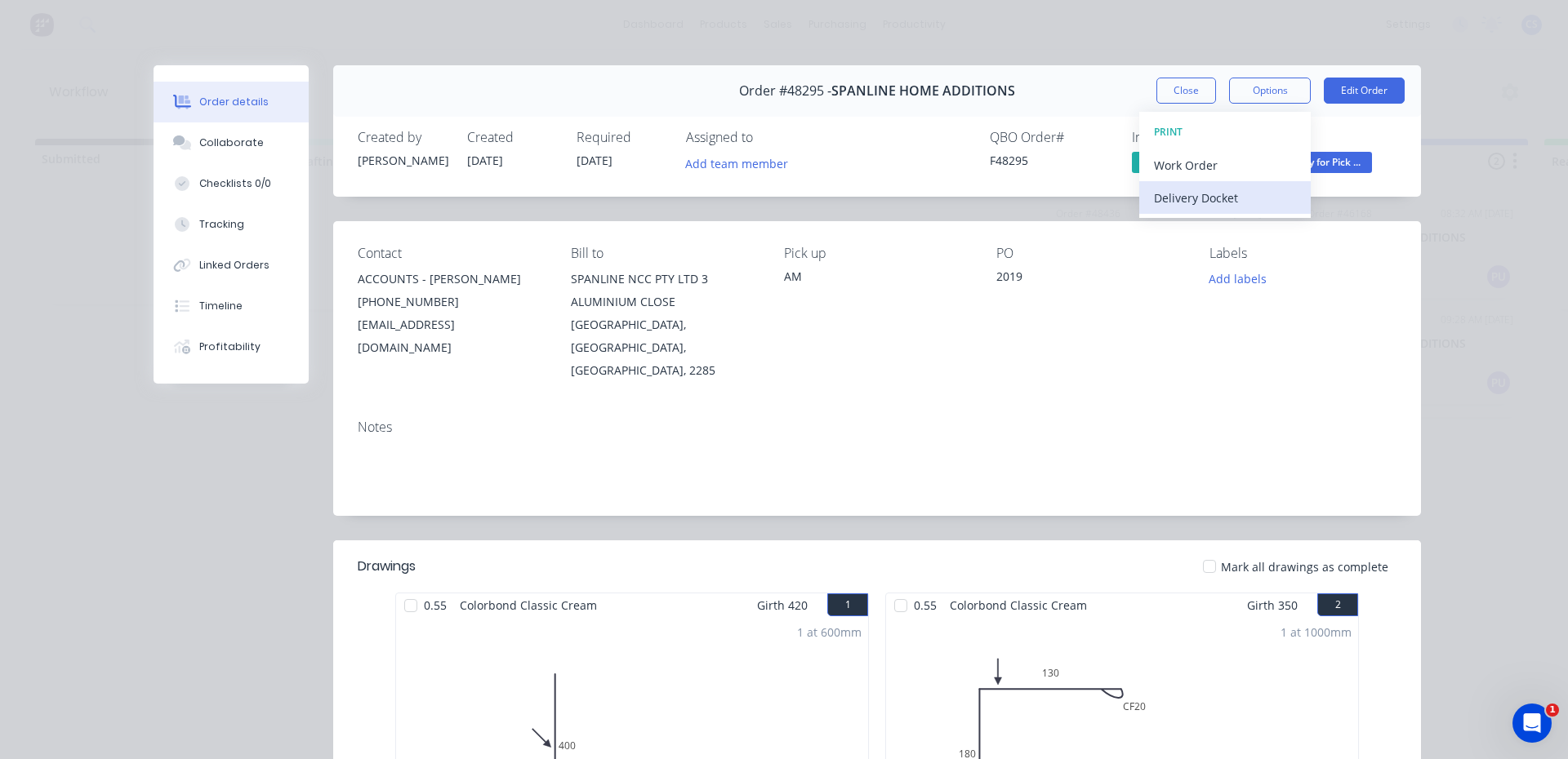
click at [1237, 201] on div "Delivery Docket" at bounding box center [1225, 198] width 142 height 24
click at [1216, 200] on div "Standard" at bounding box center [1225, 198] width 142 height 24
click at [1344, 161] on span "Ready for Pick ..." at bounding box center [1323, 162] width 98 height 21
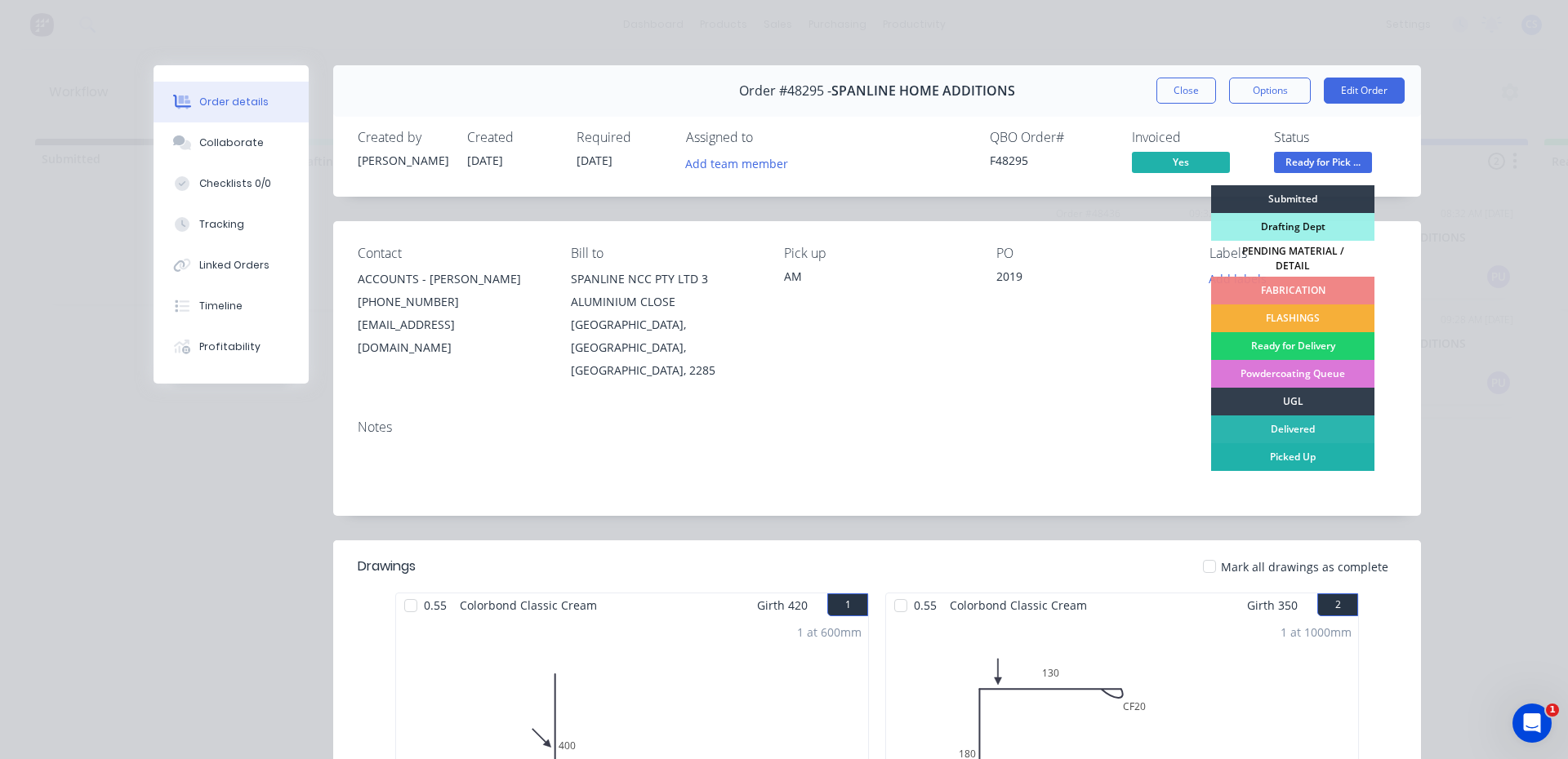
click at [1270, 446] on div "Picked Up" at bounding box center [1293, 457] width 163 height 28
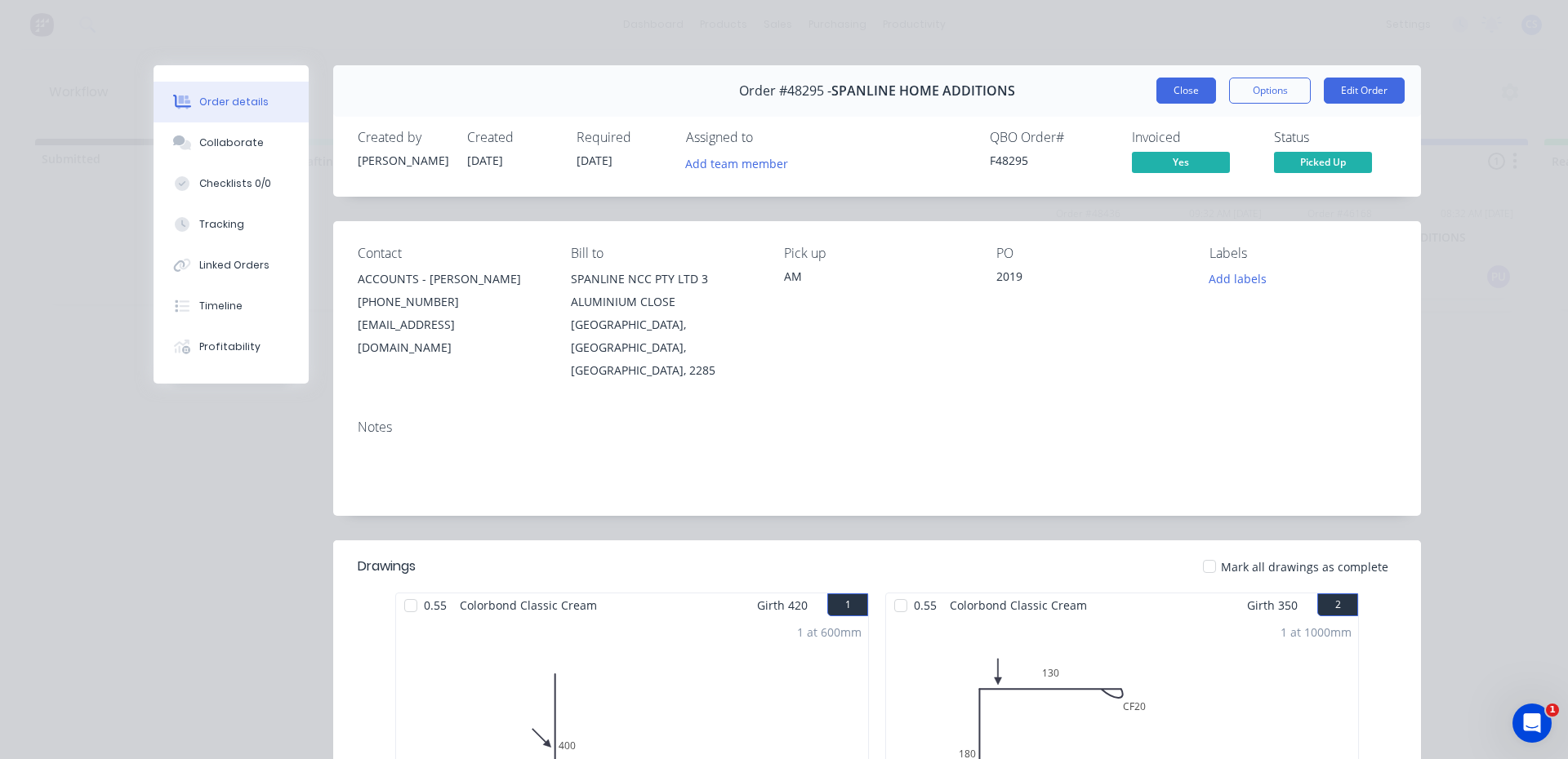
click at [1156, 97] on button "Close" at bounding box center [1186, 91] width 59 height 26
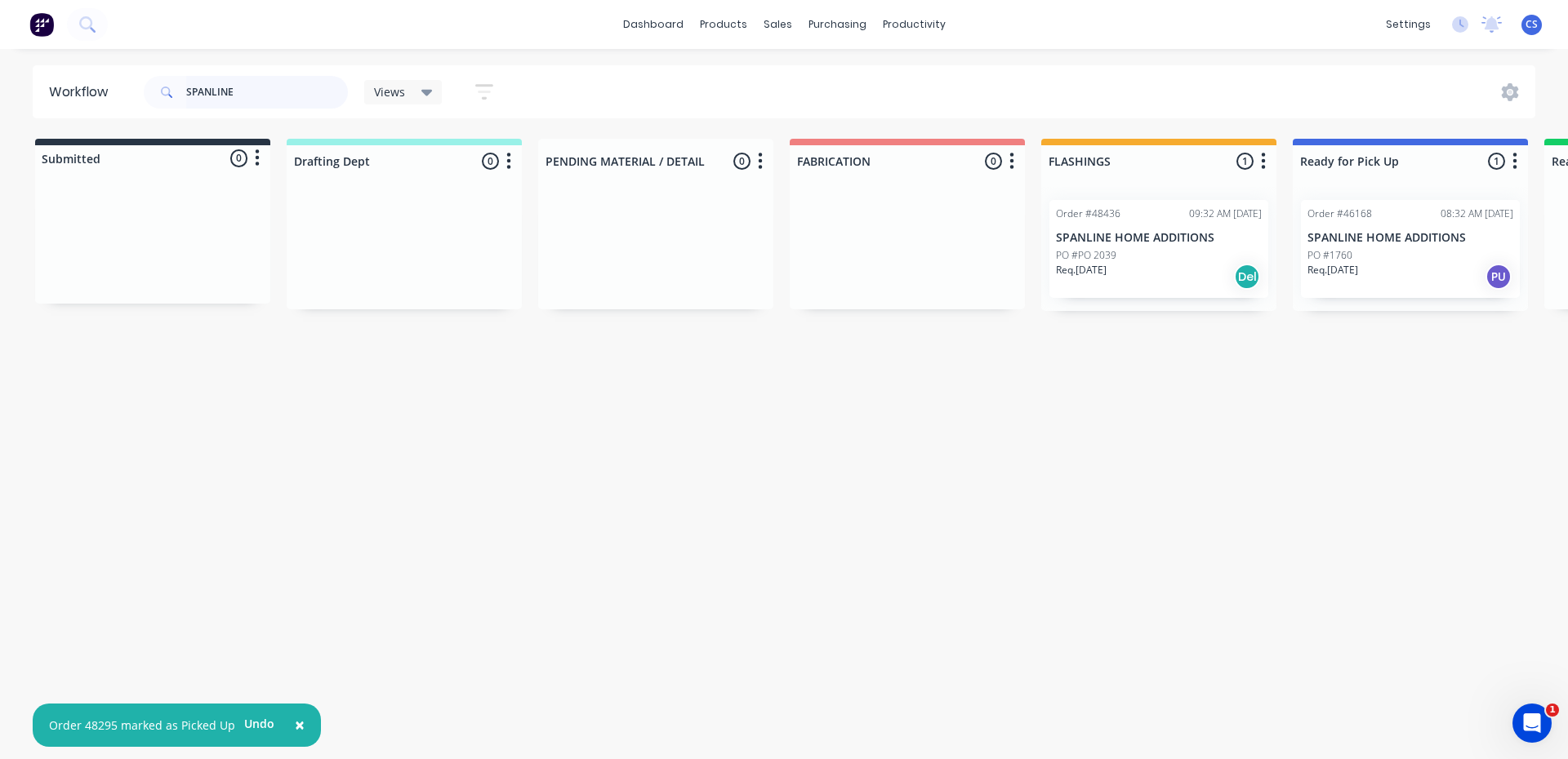
drag, startPoint x: 275, startPoint y: 96, endPoint x: 37, endPoint y: 74, distance: 239.0
click at [37, 74] on header "Workflow SPANLINE Views Save new view None (Default) edit [PERSON_NAME] edit [P…" at bounding box center [785, 92] width 1504 height 53
